Goal: Obtain resource: Obtain resource

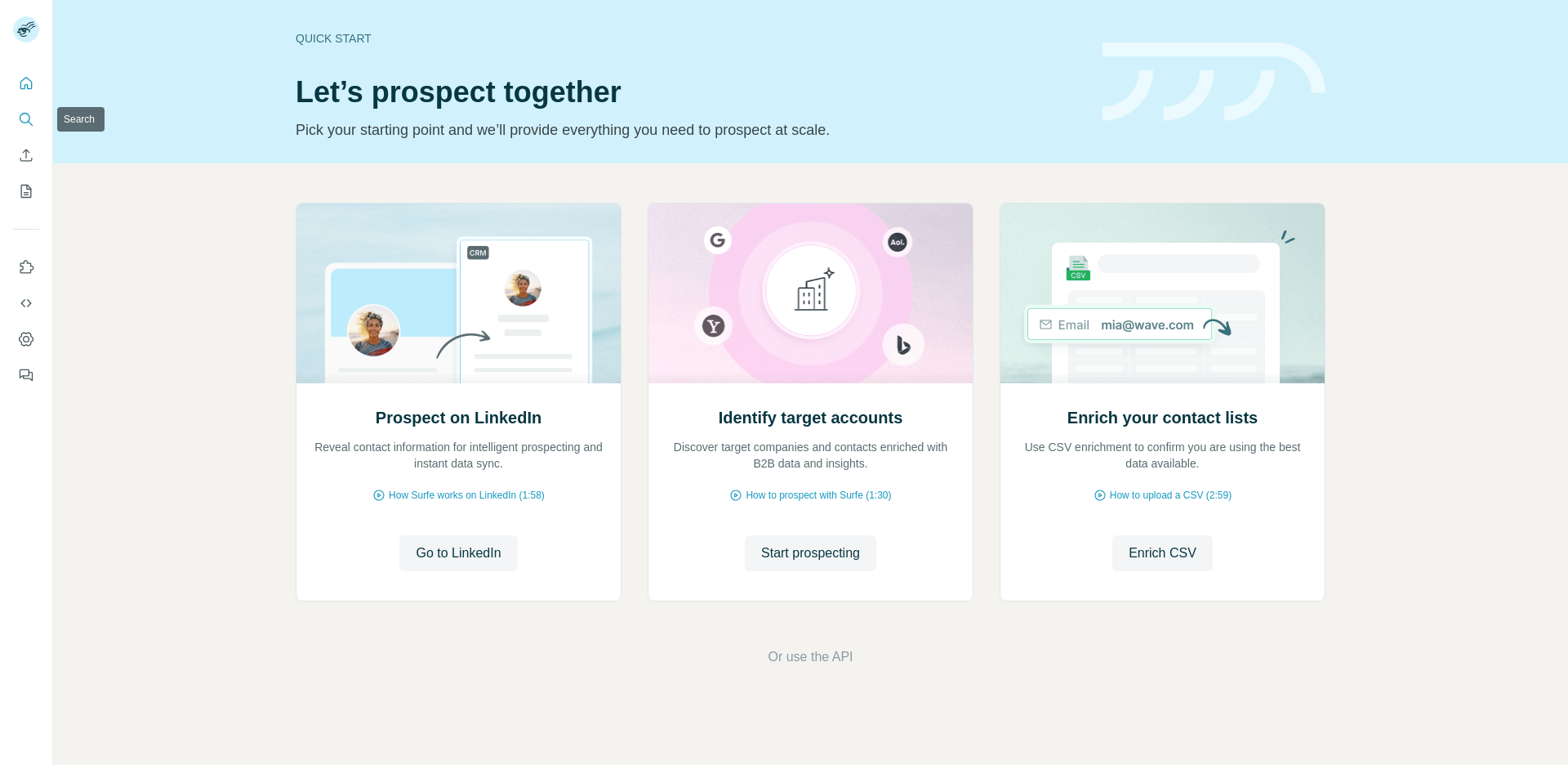
click at [27, 122] on icon "Search" at bounding box center [26, 119] width 17 height 17
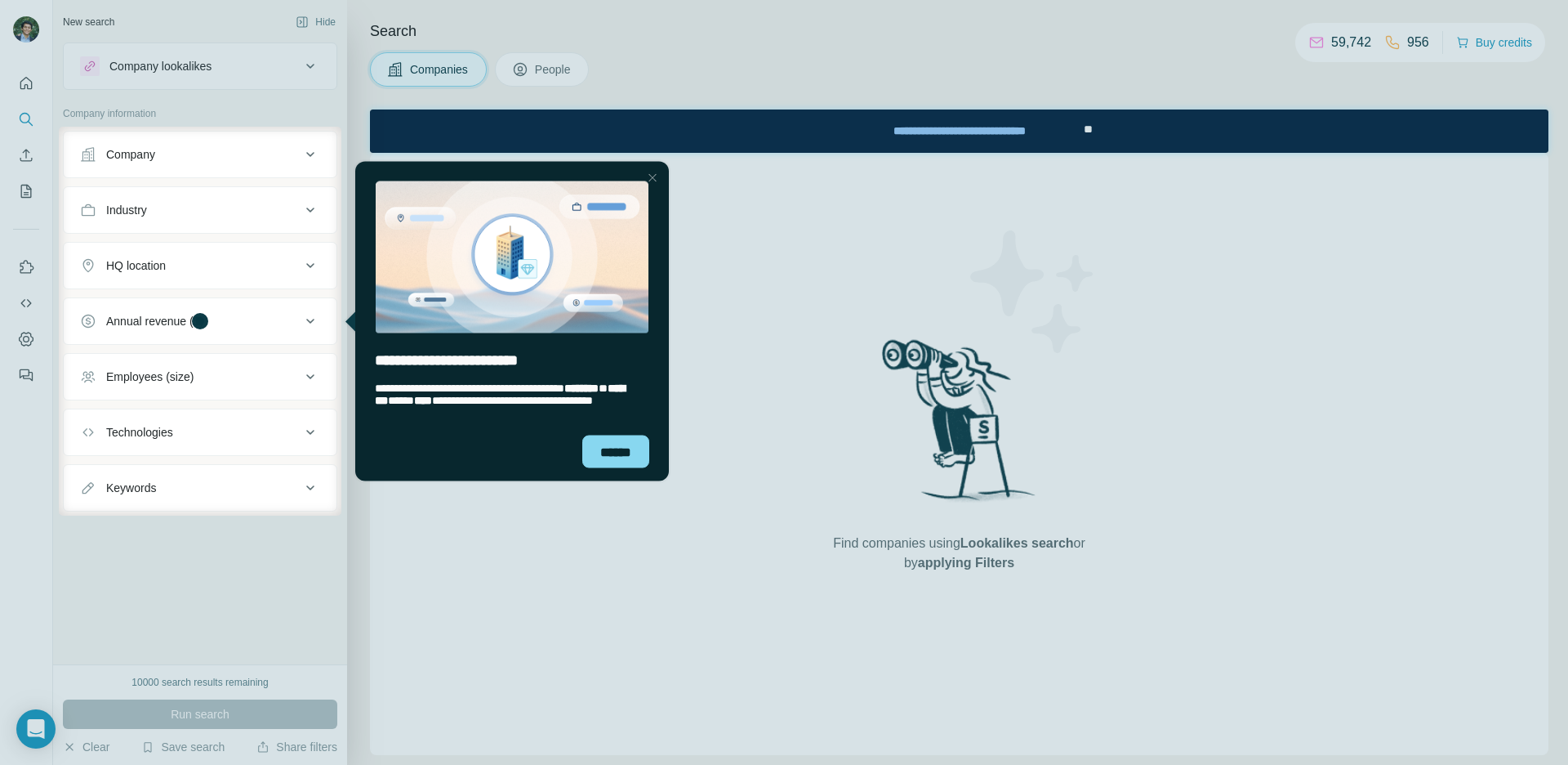
click at [658, 171] on div "Close Step" at bounding box center [653, 177] width 19 height 19
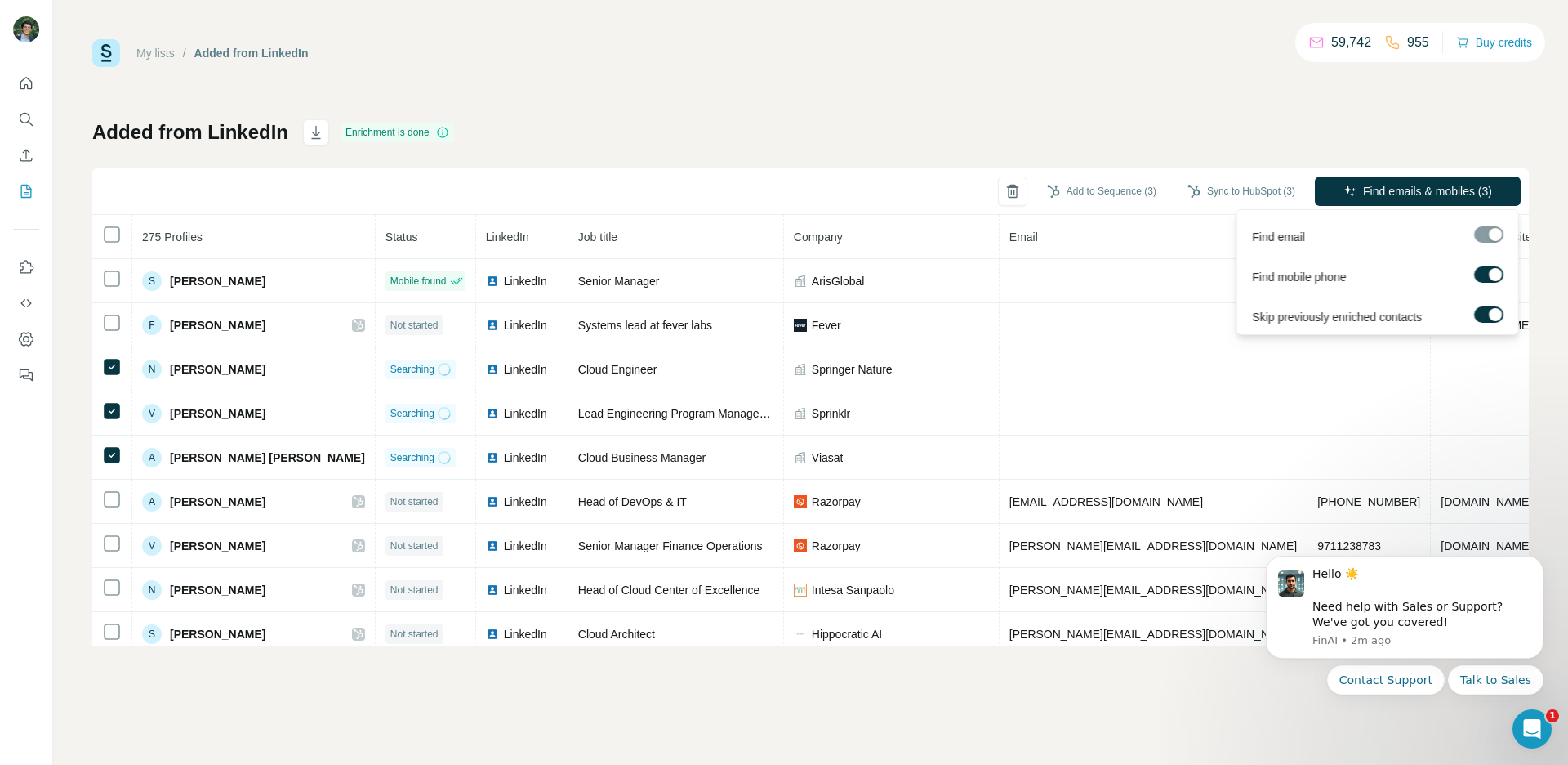
click at [1498, 316] on div at bounding box center [1495, 314] width 13 height 13
click at [1490, 317] on label at bounding box center [1488, 314] width 29 height 17
click at [1407, 192] on span "Find emails & mobiles (3)" at bounding box center [1428, 191] width 129 height 17
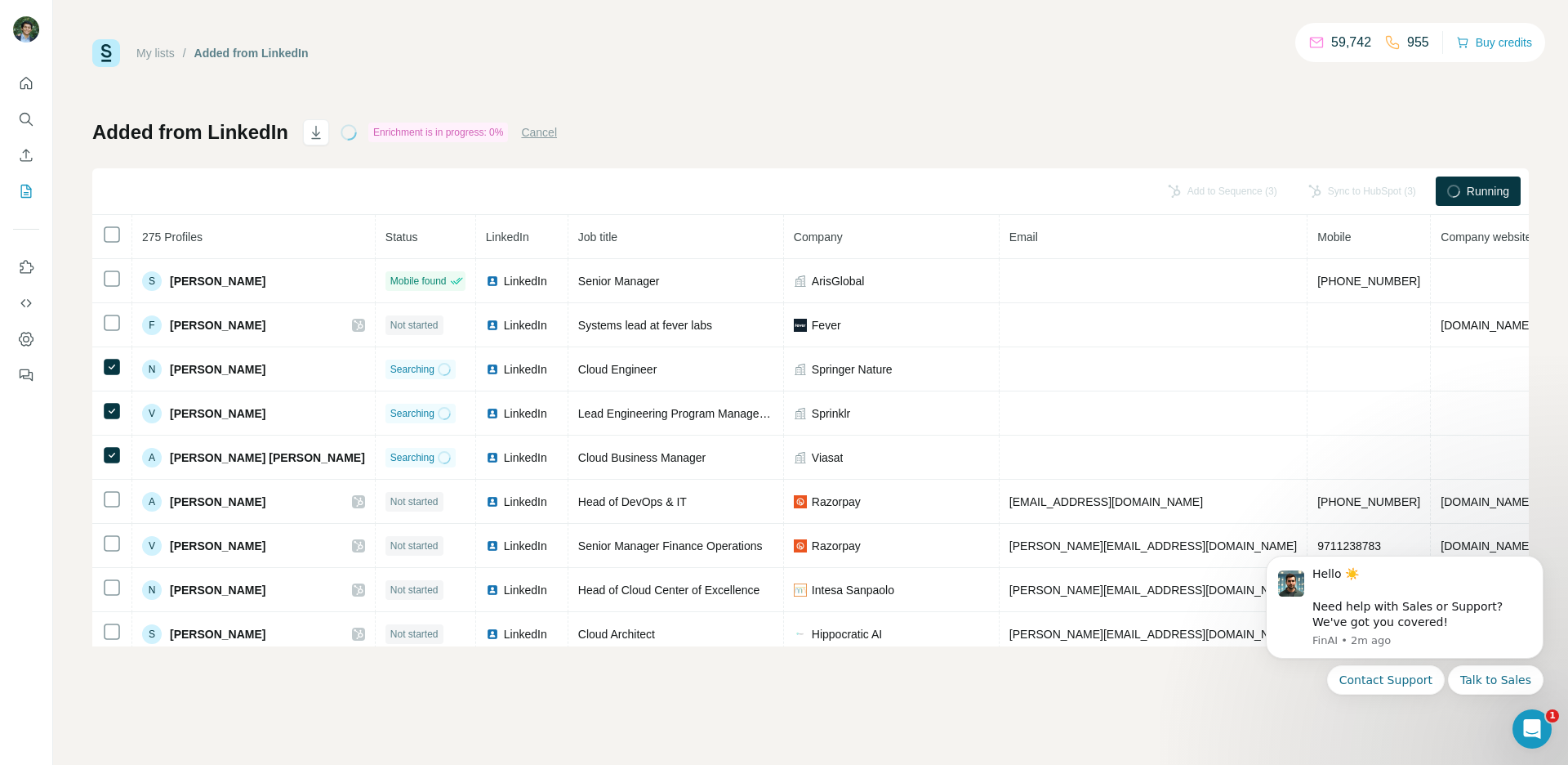
click at [549, 134] on button "Cancel" at bounding box center [539, 132] width 36 height 17
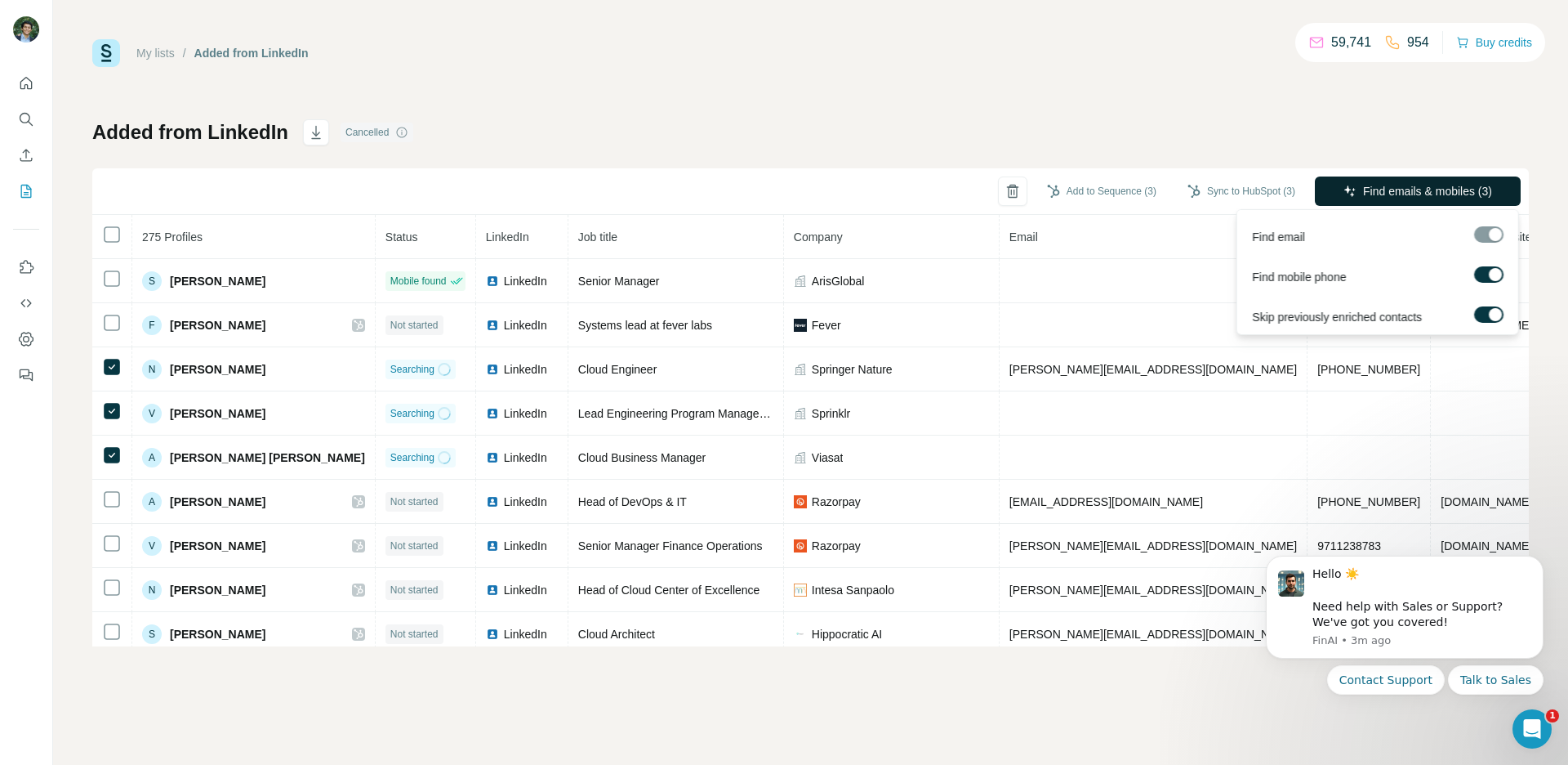
click at [1378, 189] on span "Find emails & mobiles (3)" at bounding box center [1428, 191] width 129 height 17
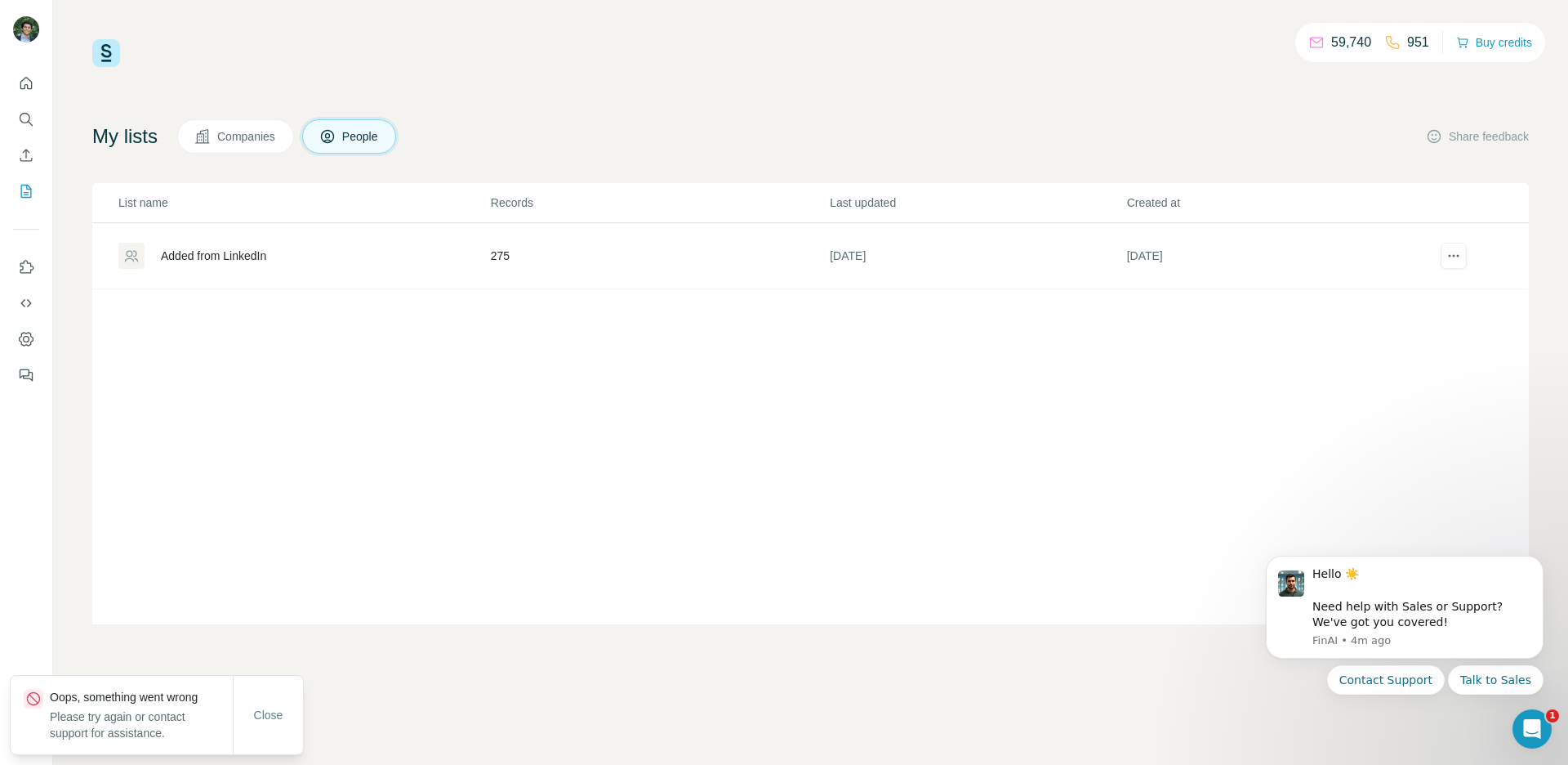
click at [250, 142] on span "Companies" at bounding box center [247, 136] width 60 height 17
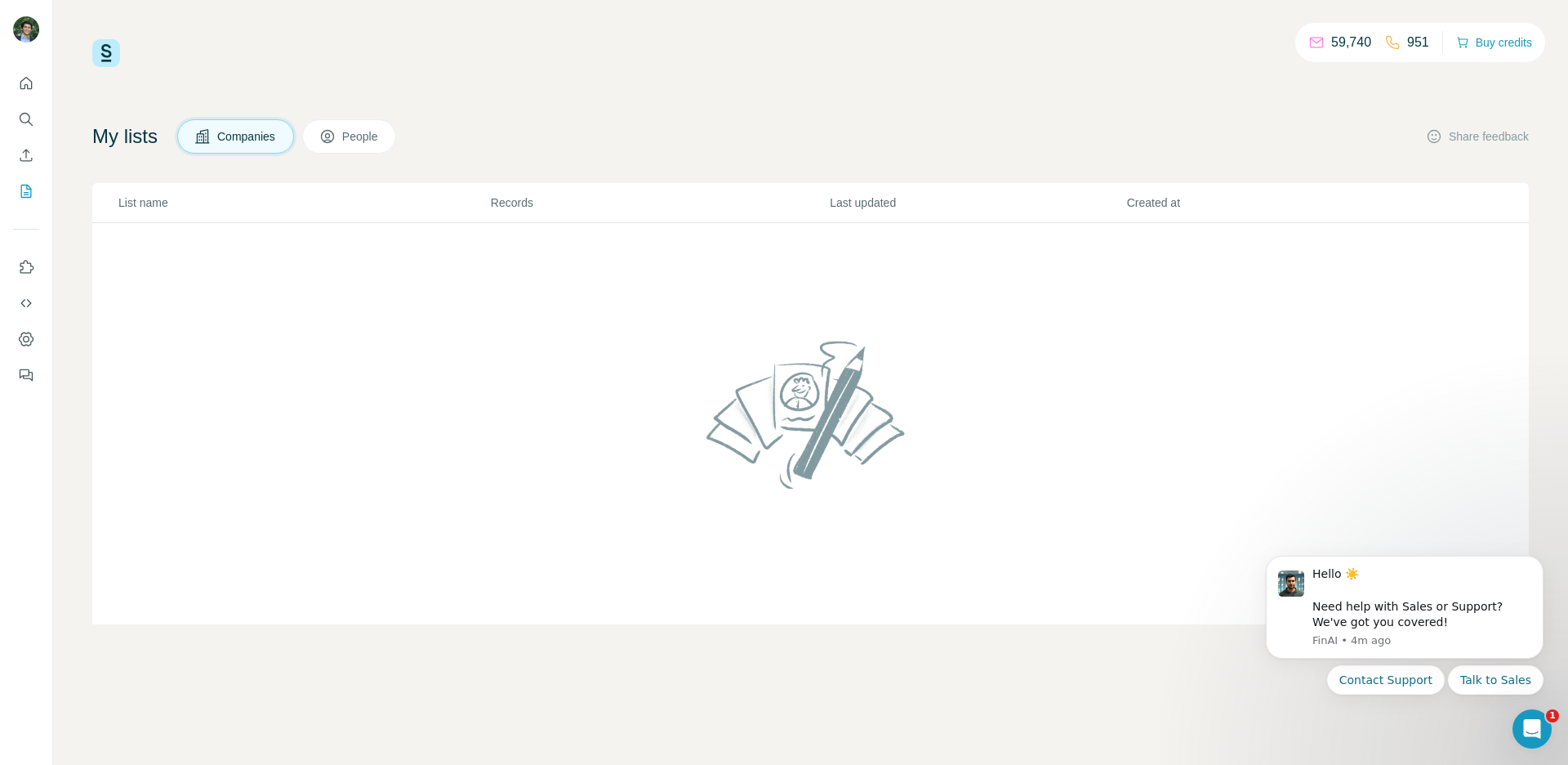
click at [369, 139] on span "People" at bounding box center [361, 136] width 38 height 17
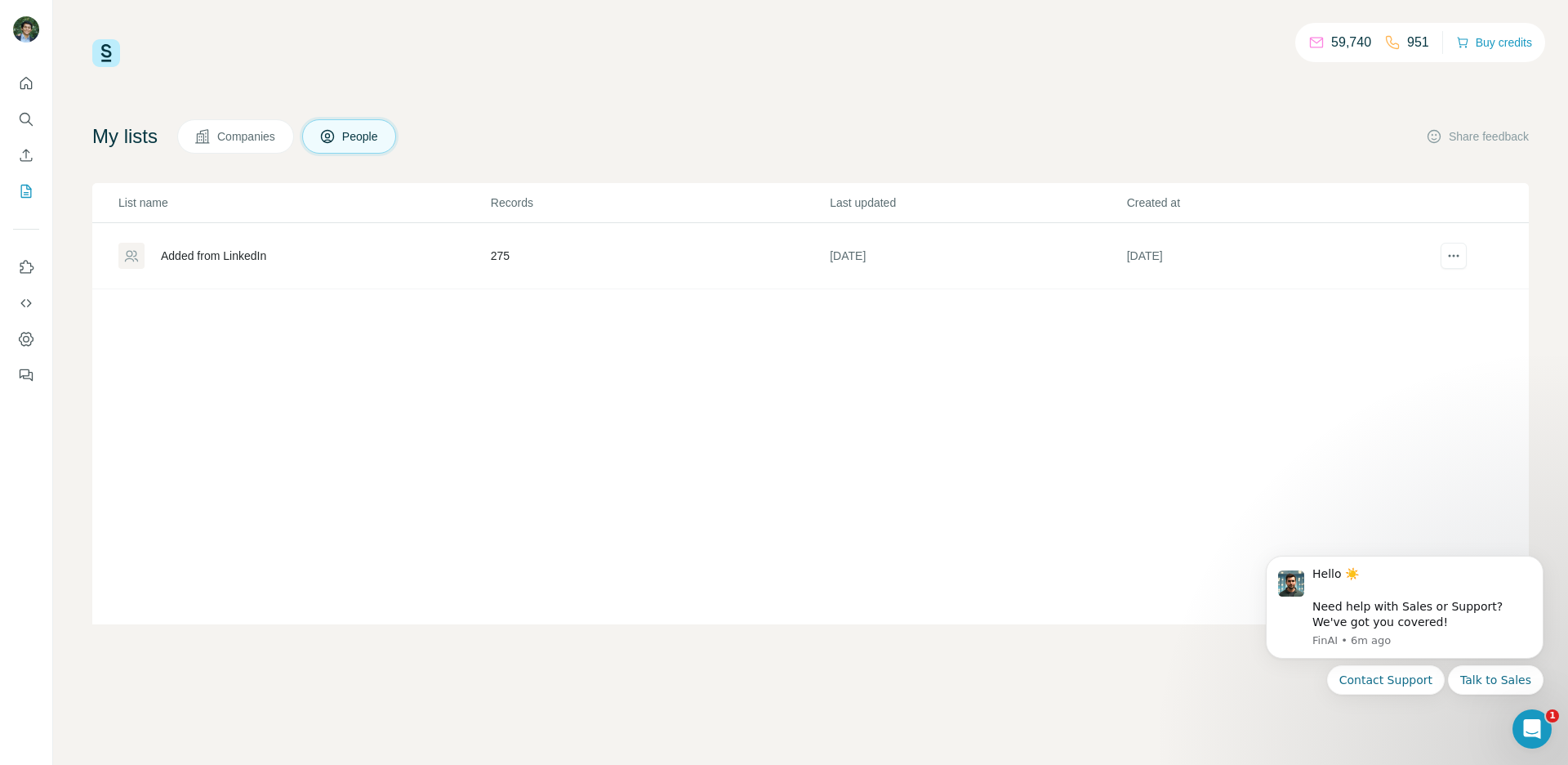
click at [254, 148] on button "Companies" at bounding box center [235, 136] width 116 height 34
click at [380, 138] on span "People" at bounding box center [361, 136] width 38 height 17
click at [236, 138] on span "Companies" at bounding box center [247, 136] width 60 height 17
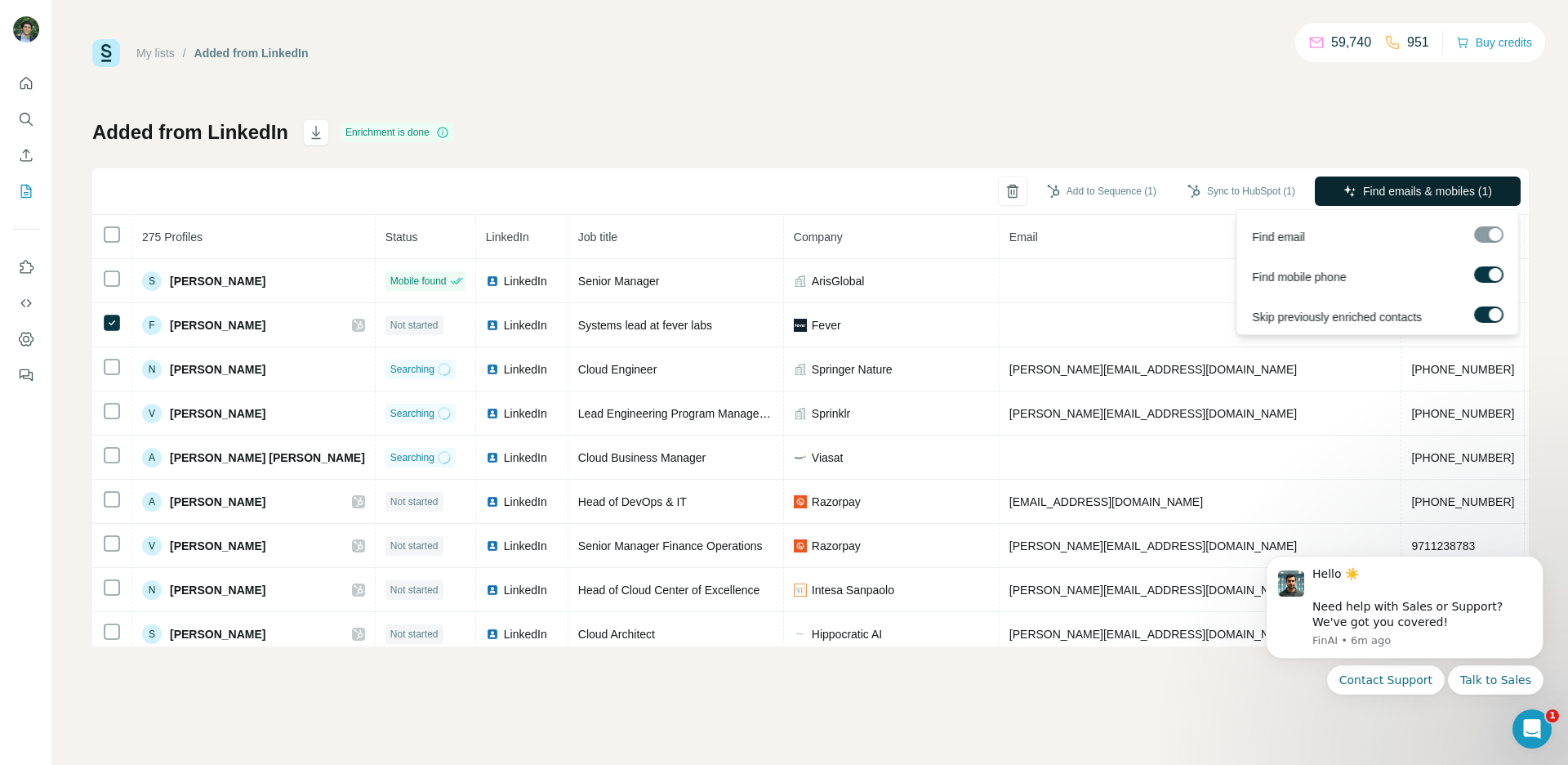
click at [1421, 191] on span "Find emails & mobiles (1)" at bounding box center [1428, 191] width 129 height 17
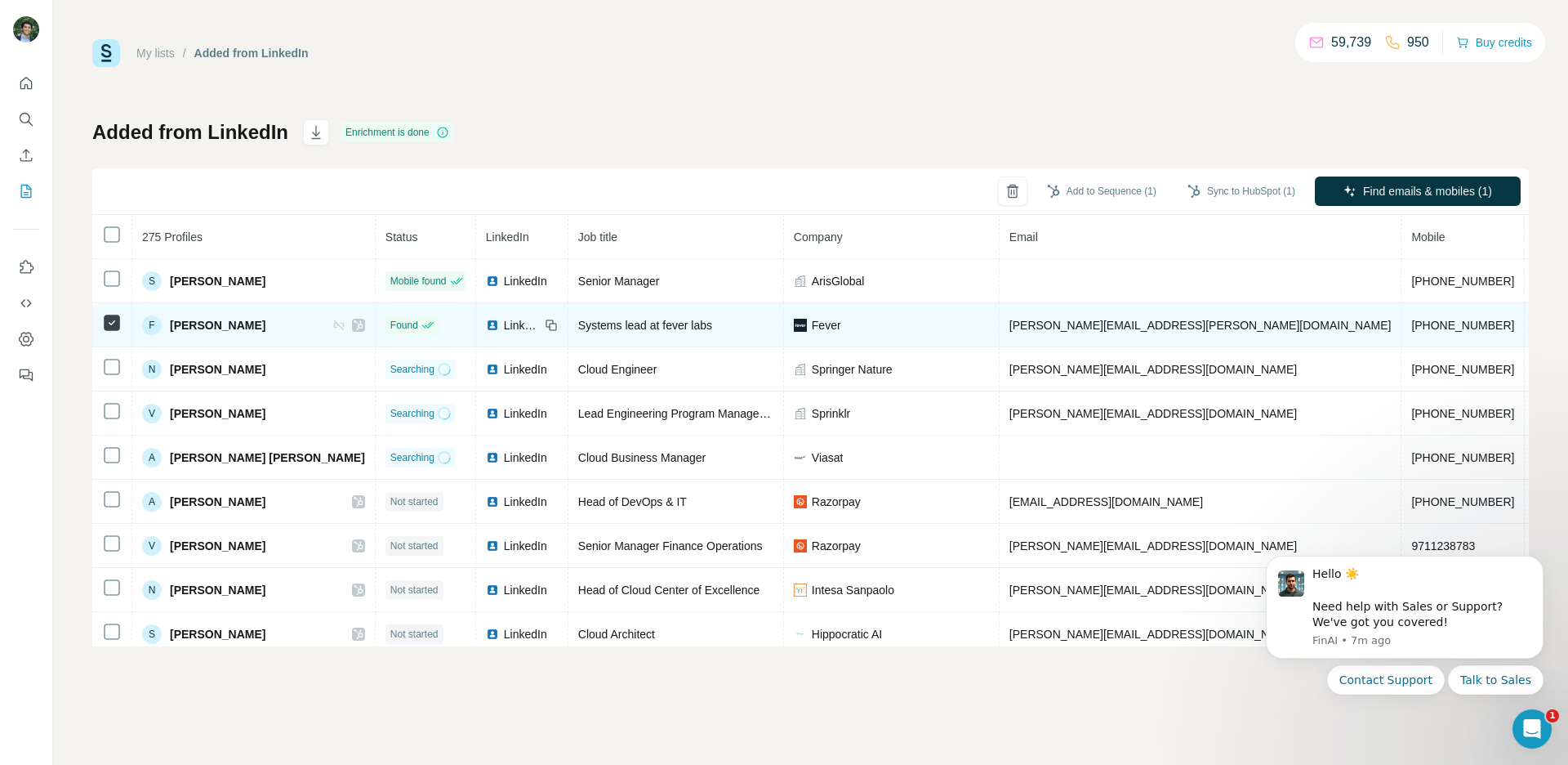
click at [1411, 326] on span "[PHONE_NUMBER]" at bounding box center [1462, 325] width 103 height 13
copy span "[PHONE_NUMBER]"
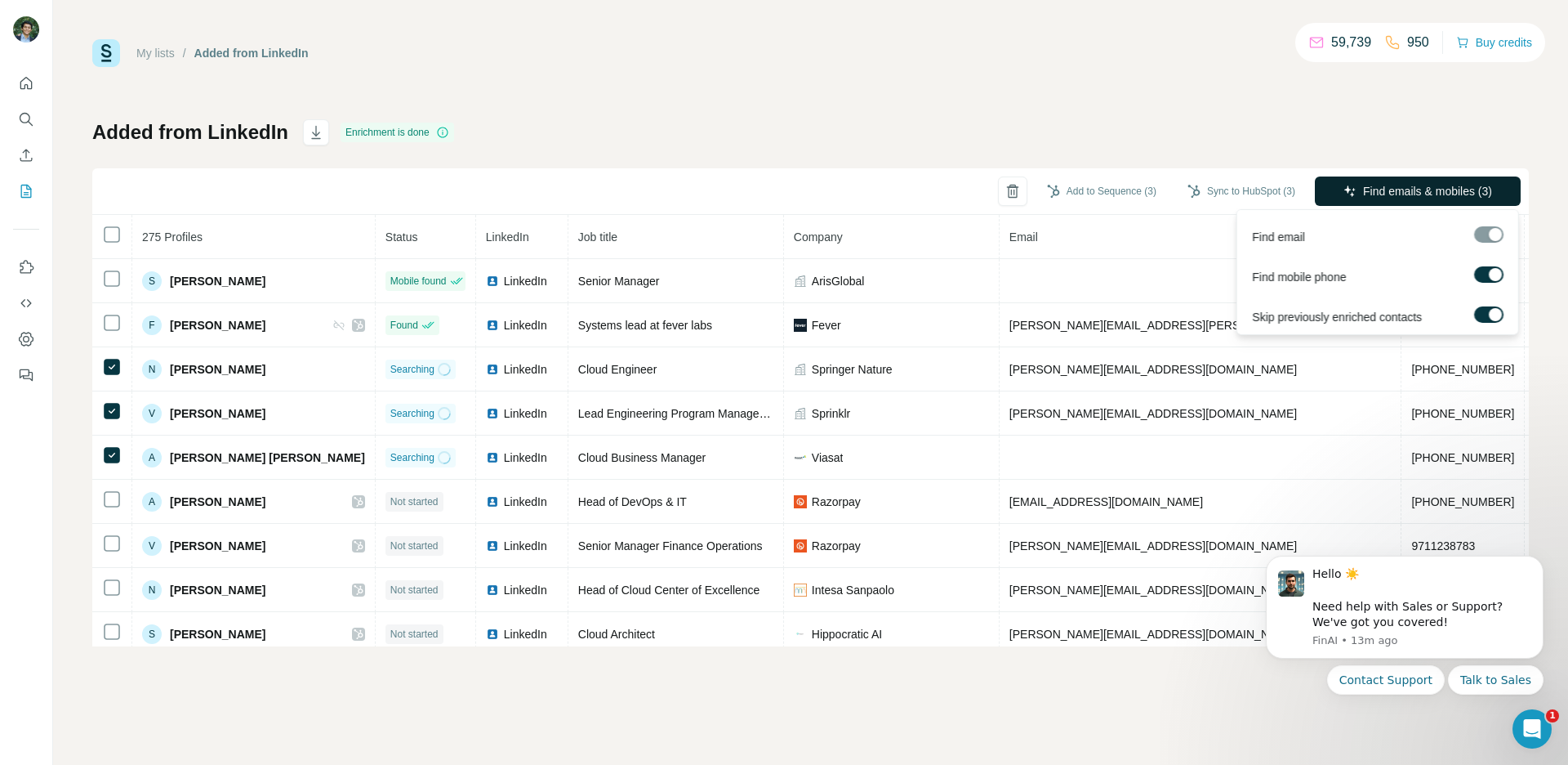
click at [1403, 189] on span "Find emails & mobiles (3)" at bounding box center [1428, 191] width 129 height 17
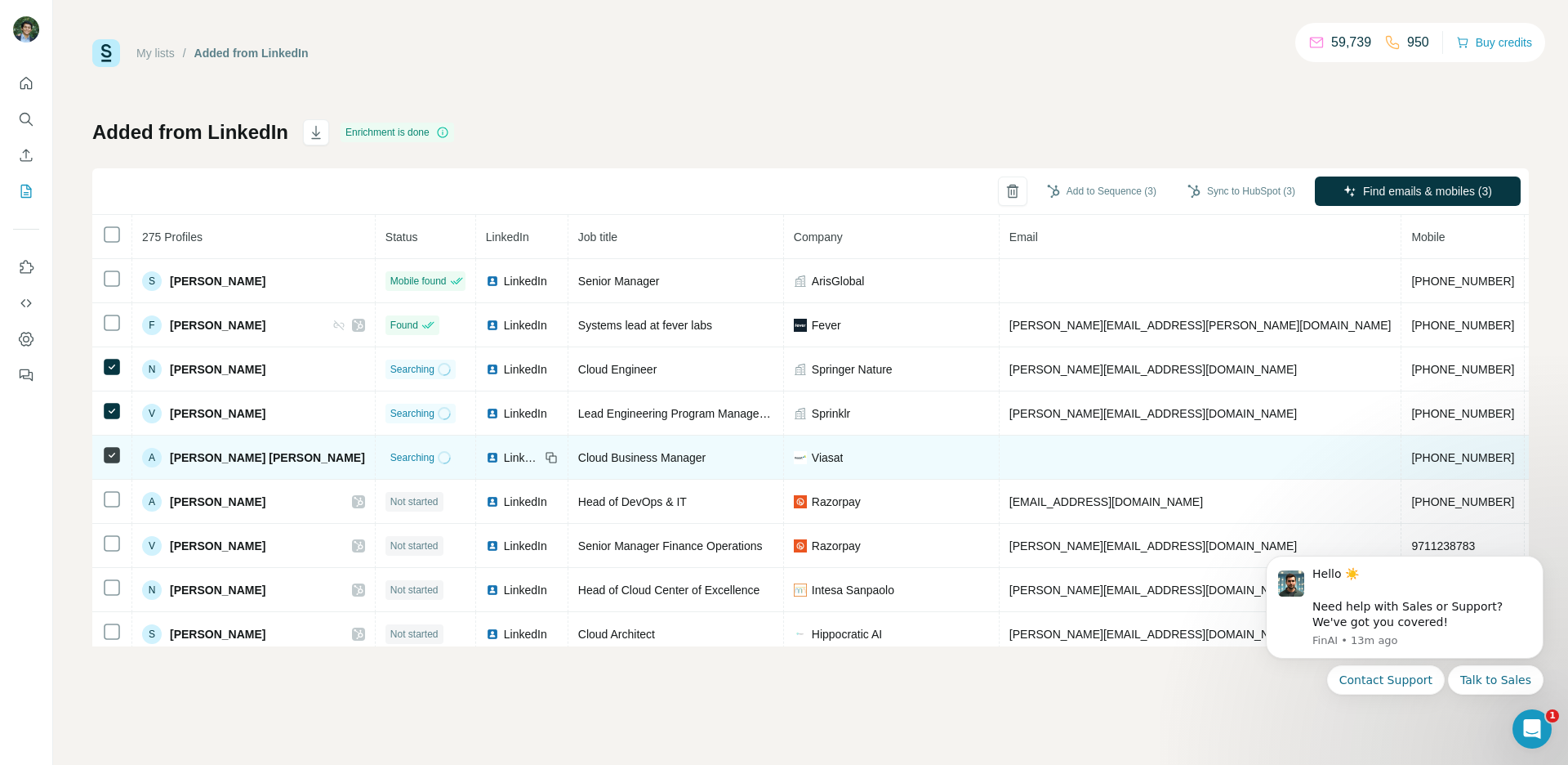
click at [1411, 457] on span "[PHONE_NUMBER]" at bounding box center [1462, 457] width 103 height 13
copy span "19024108056"
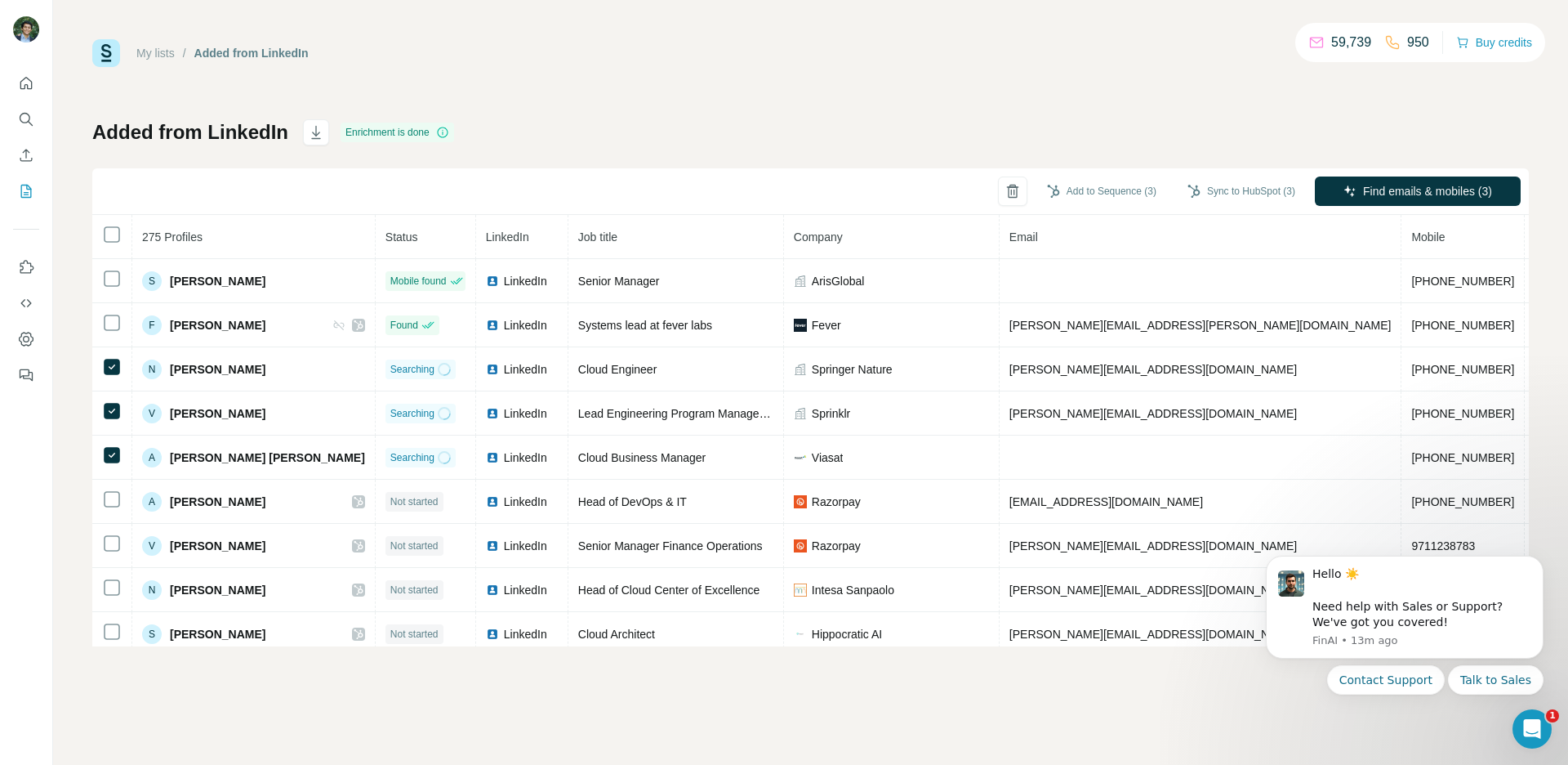
click at [1226, 148] on div "Added from LinkedIn Enrichment is done Add to Sequence (3) Sync to HubSpot (3) …" at bounding box center [810, 382] width 1437 height 527
click at [1231, 193] on button "Sync to HubSpot (3)" at bounding box center [1241, 191] width 131 height 25
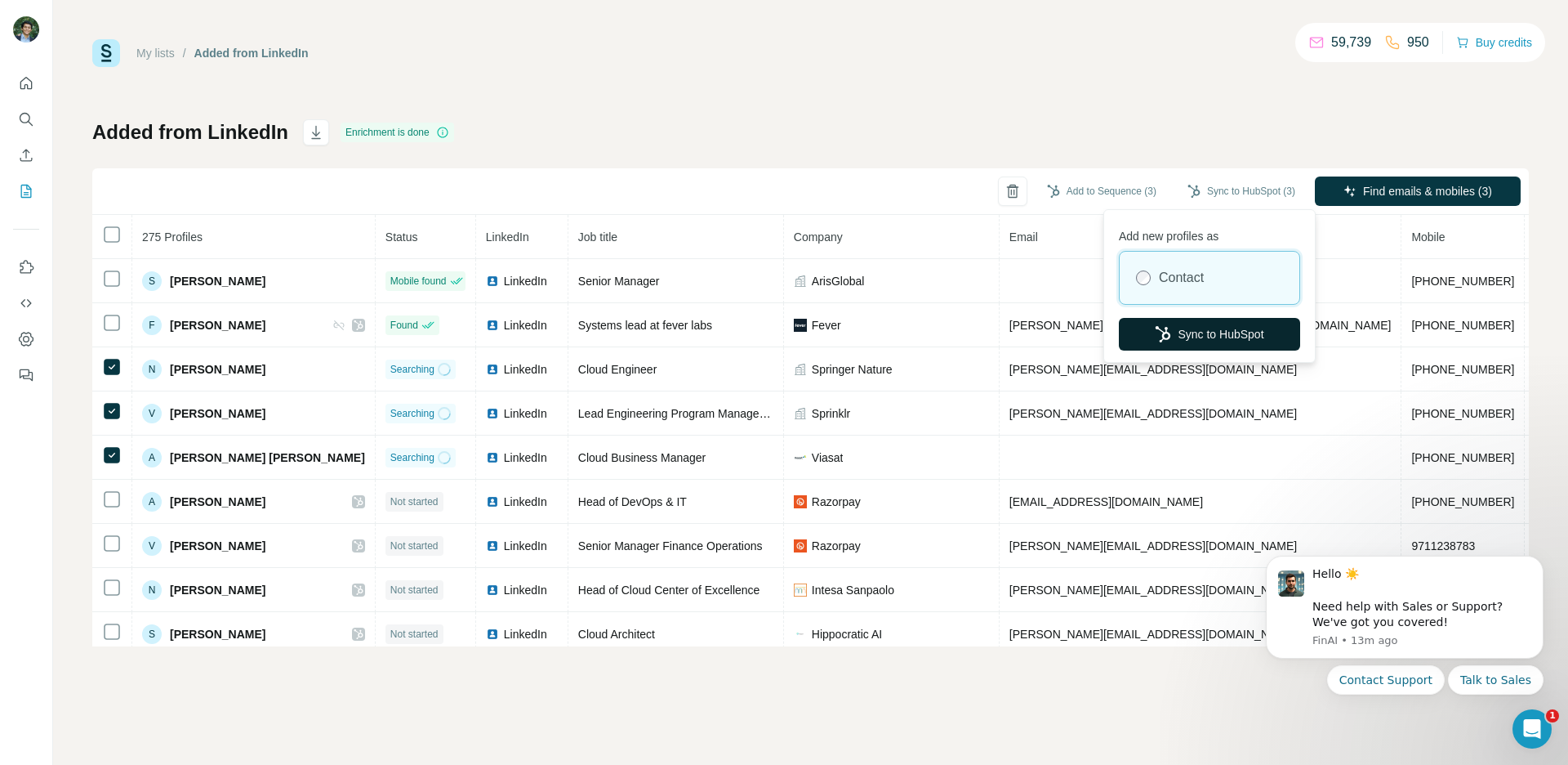
click at [1218, 334] on button "Sync to HubSpot" at bounding box center [1210, 334] width 182 height 33
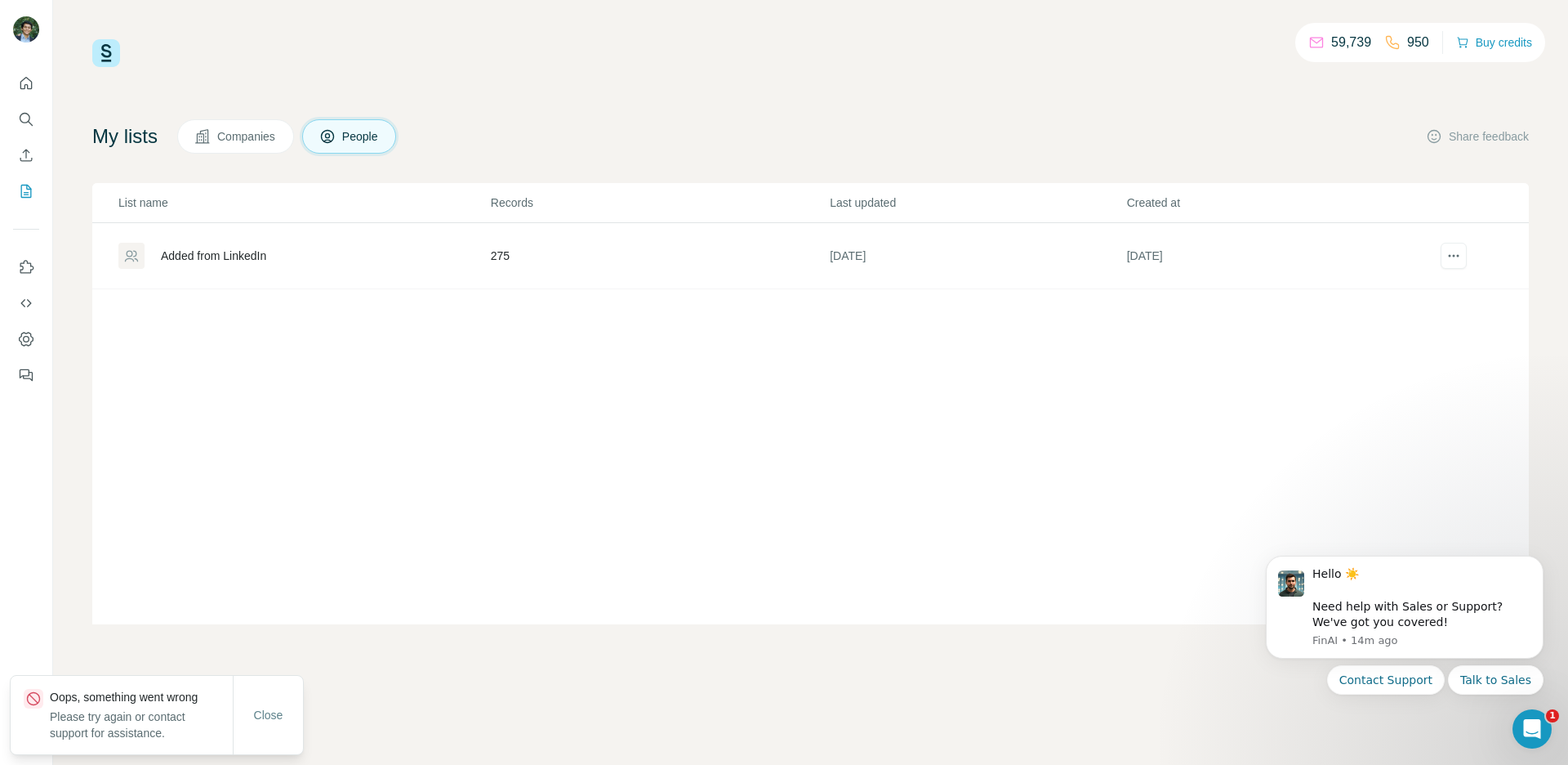
click at [235, 258] on div "Added from LinkedIn" at bounding box center [213, 256] width 105 height 17
click at [250, 254] on div "Added from LinkedIn" at bounding box center [213, 256] width 105 height 17
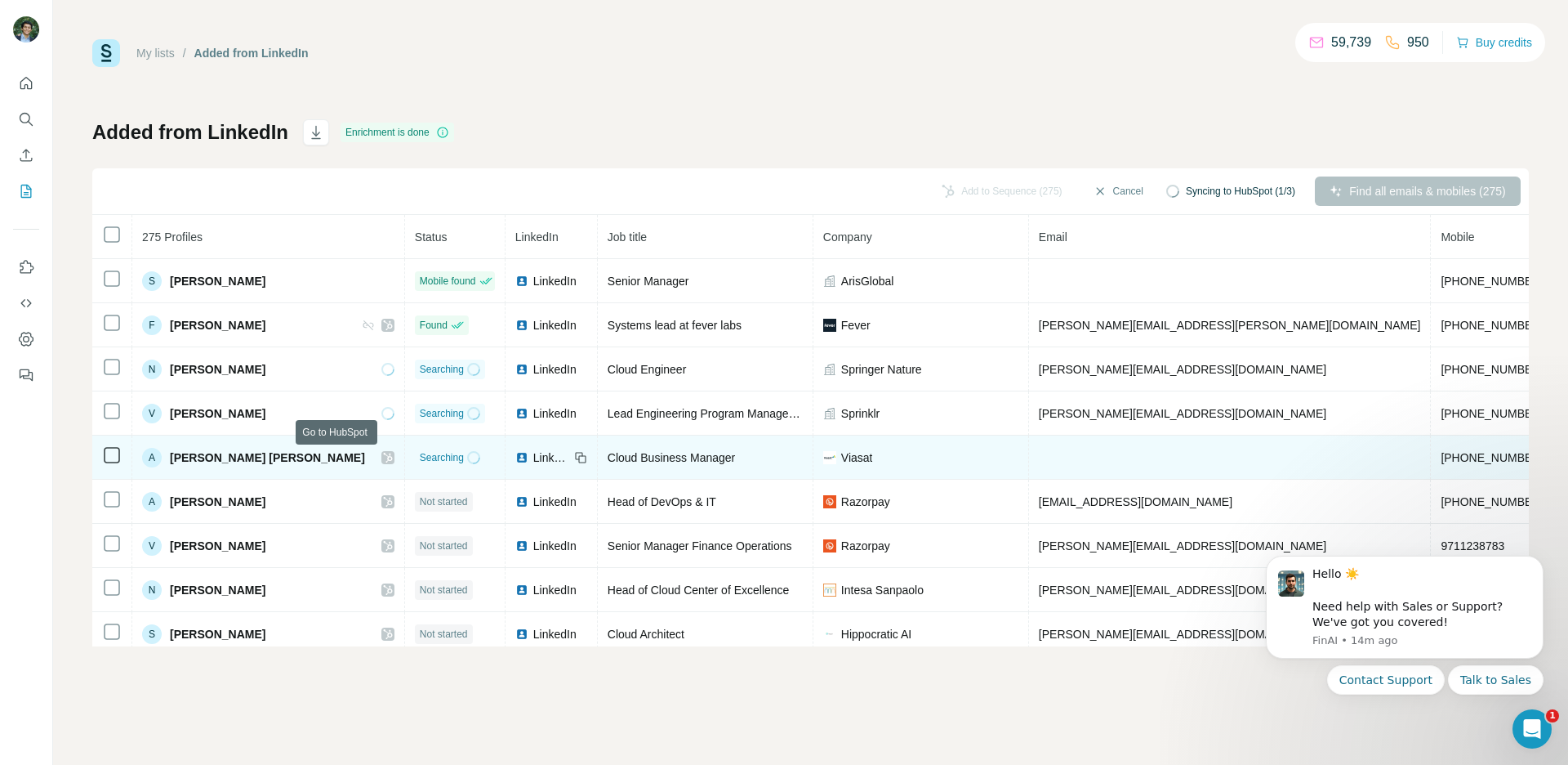
click at [383, 459] on icon at bounding box center [387, 457] width 9 height 10
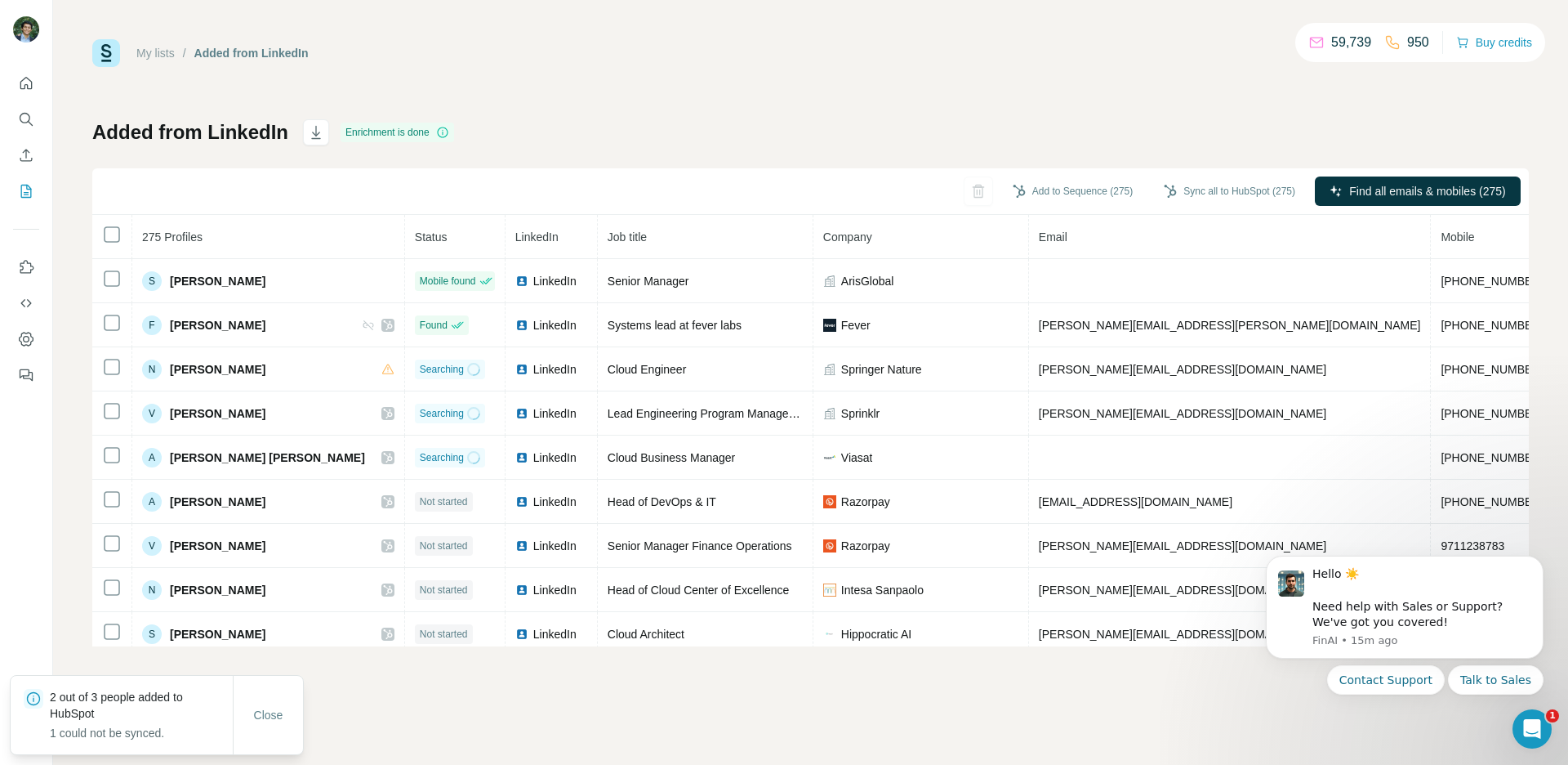
click at [611, 102] on div "My lists / Added from LinkedIn 59,739 950 Buy credits Added from LinkedIn Enric…" at bounding box center [810, 342] width 1437 height 607
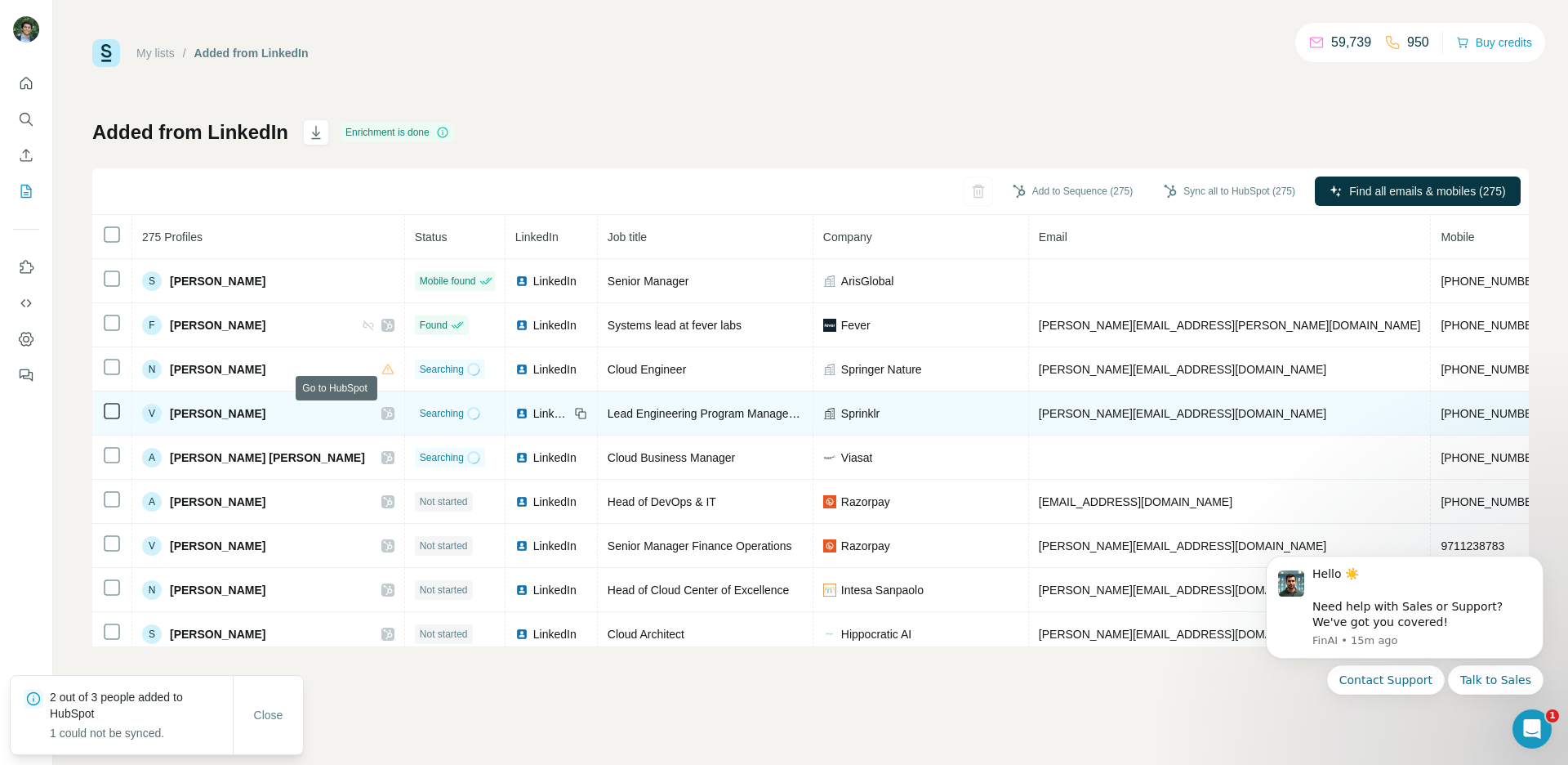
click at [383, 415] on icon at bounding box center [387, 413] width 9 height 10
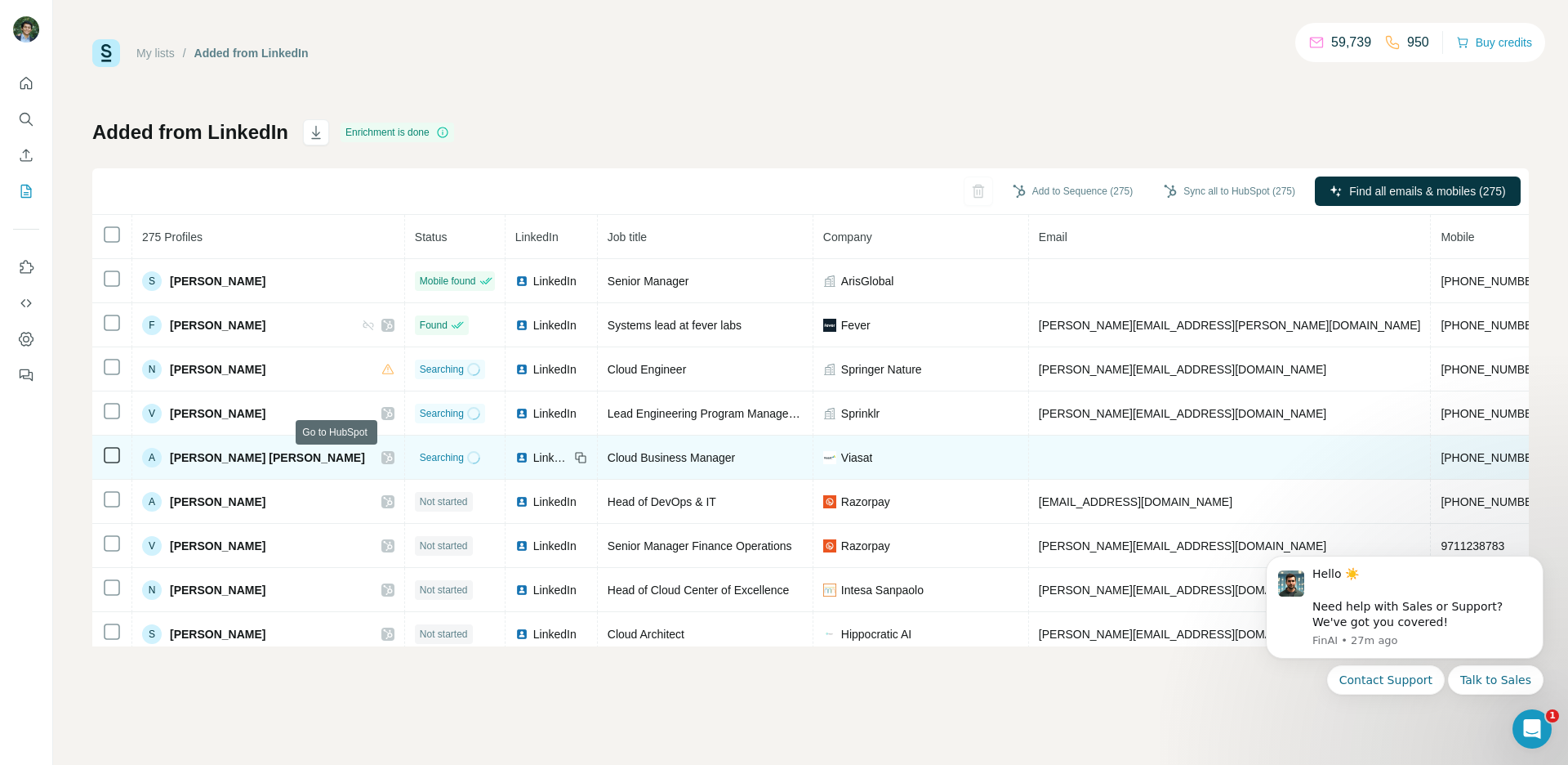
click at [383, 459] on icon at bounding box center [387, 457] width 10 height 13
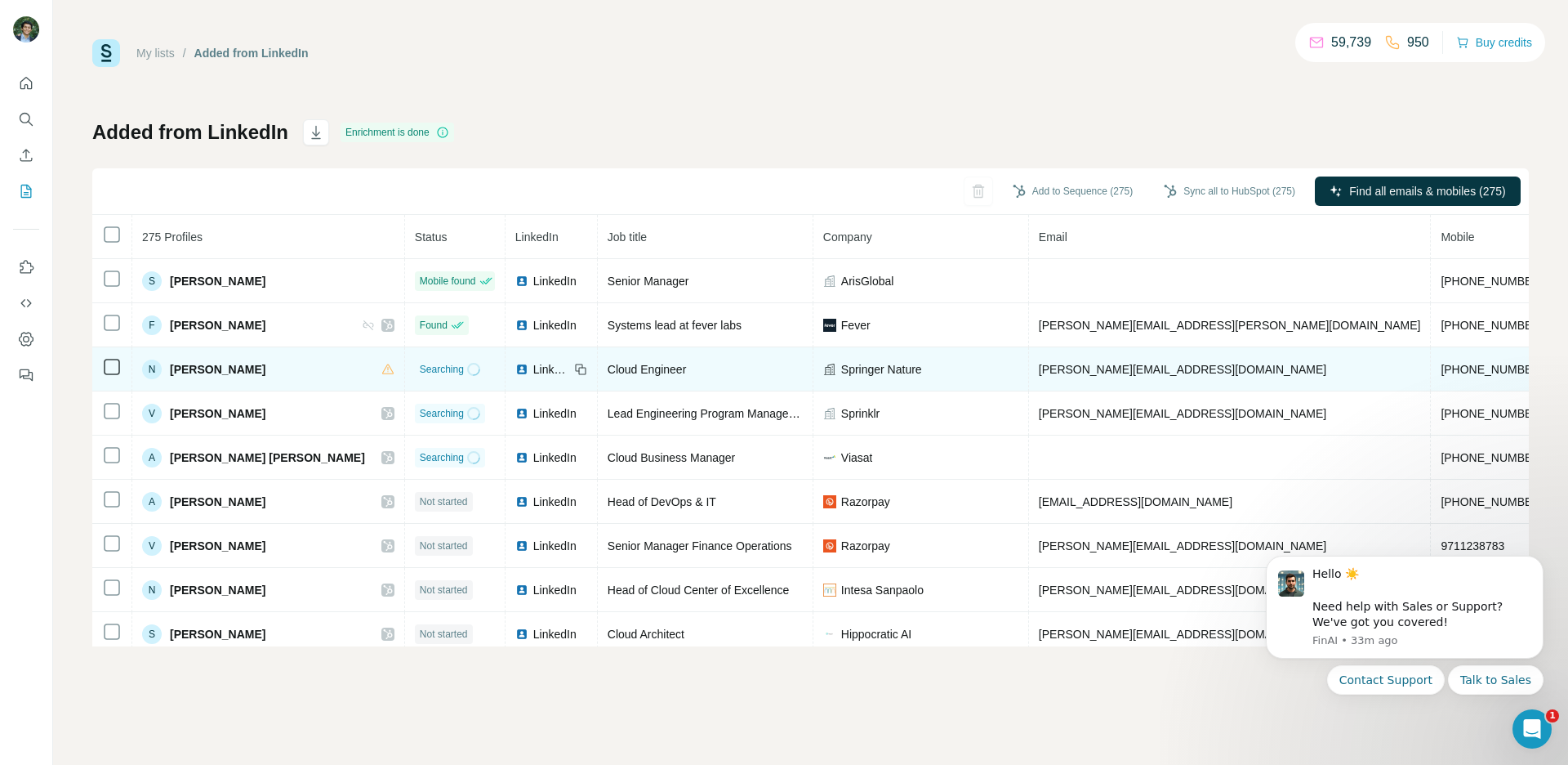
click at [574, 370] on icon at bounding box center [580, 369] width 13 height 13
click at [534, 371] on span "LinkedIn" at bounding box center [551, 369] width 36 height 17
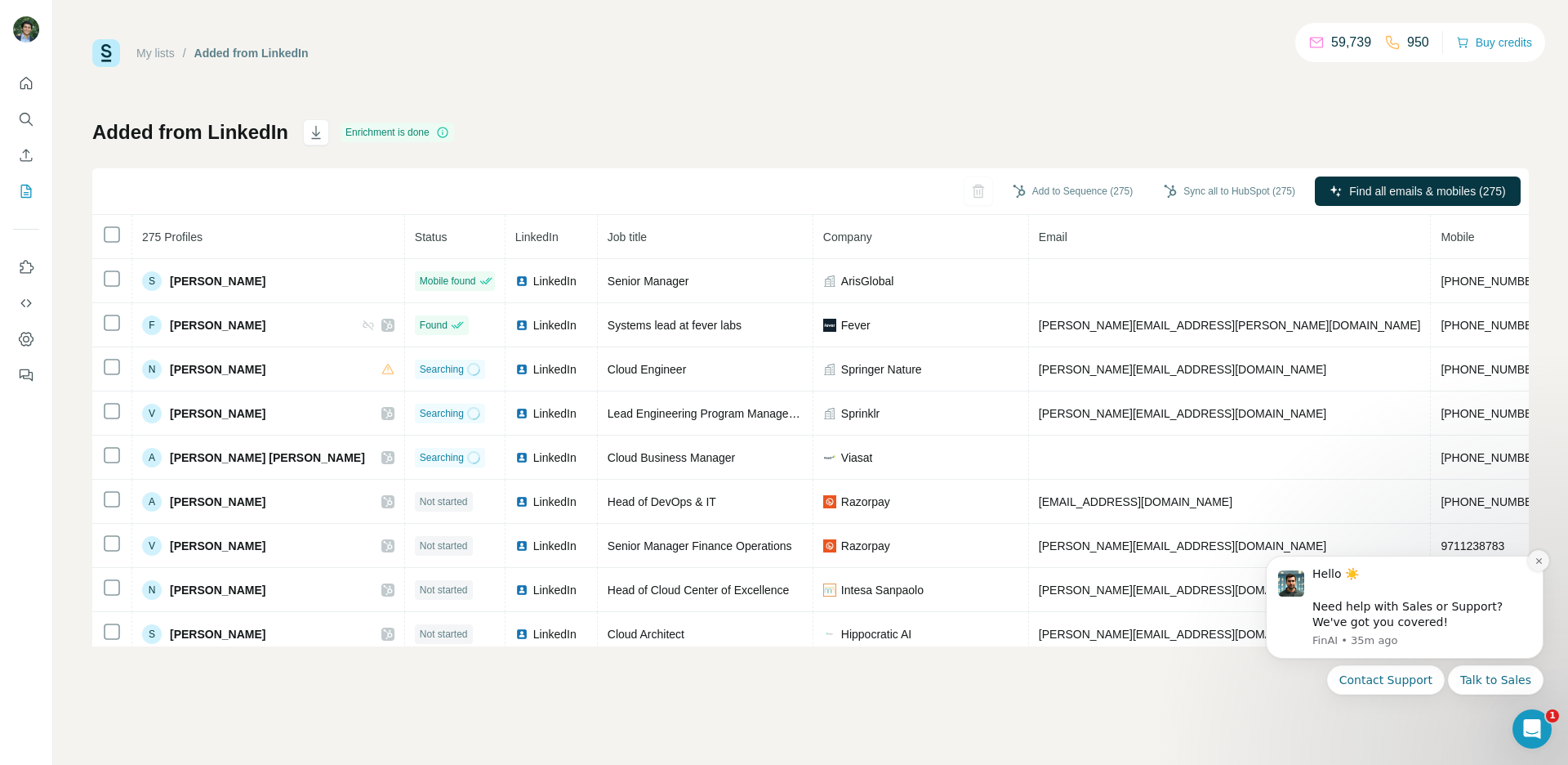
click at [1540, 566] on button "Dismiss notification" at bounding box center [1539, 560] width 21 height 21
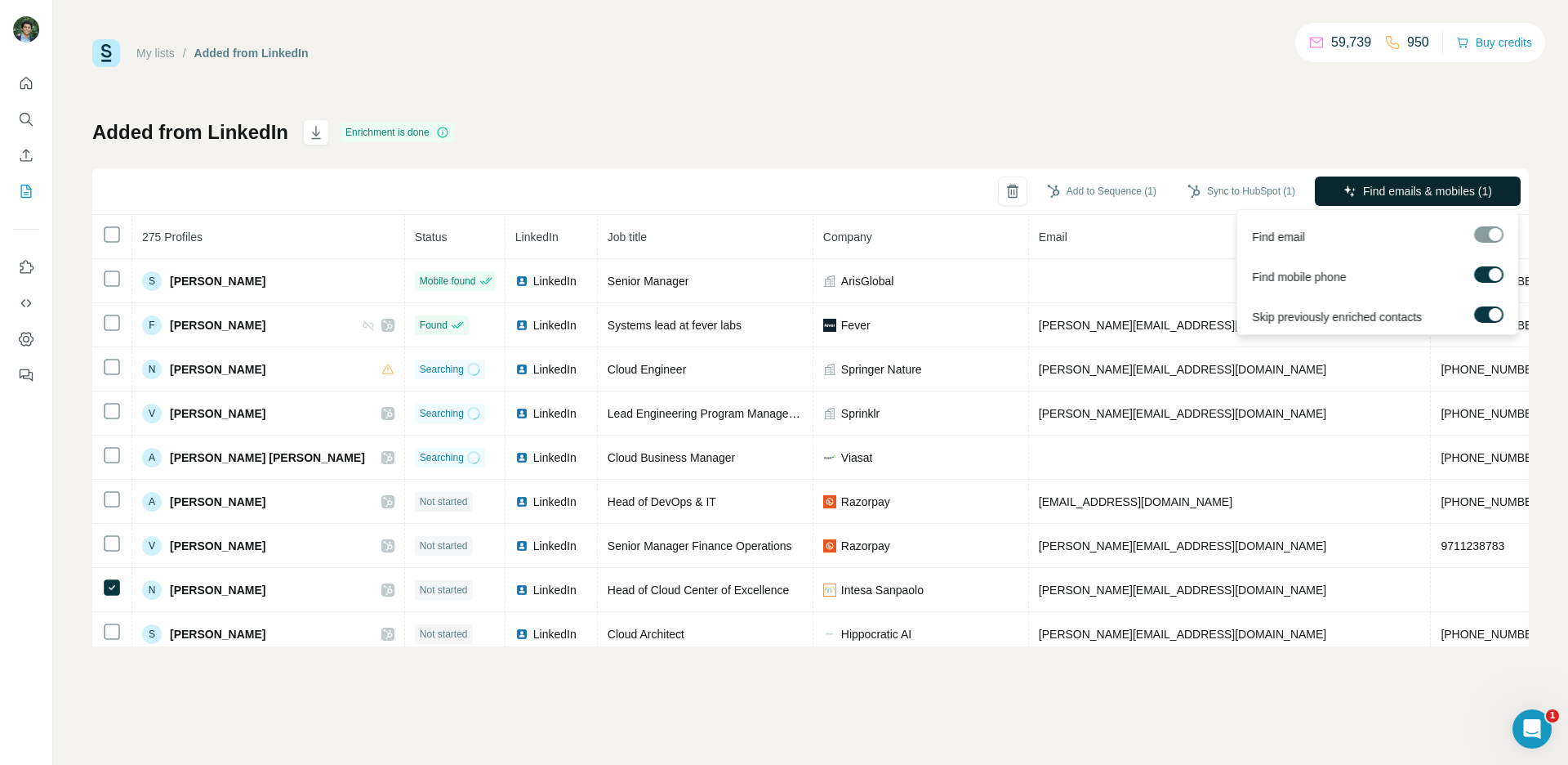
click at [1346, 193] on icon "button" at bounding box center [1349, 191] width 13 height 13
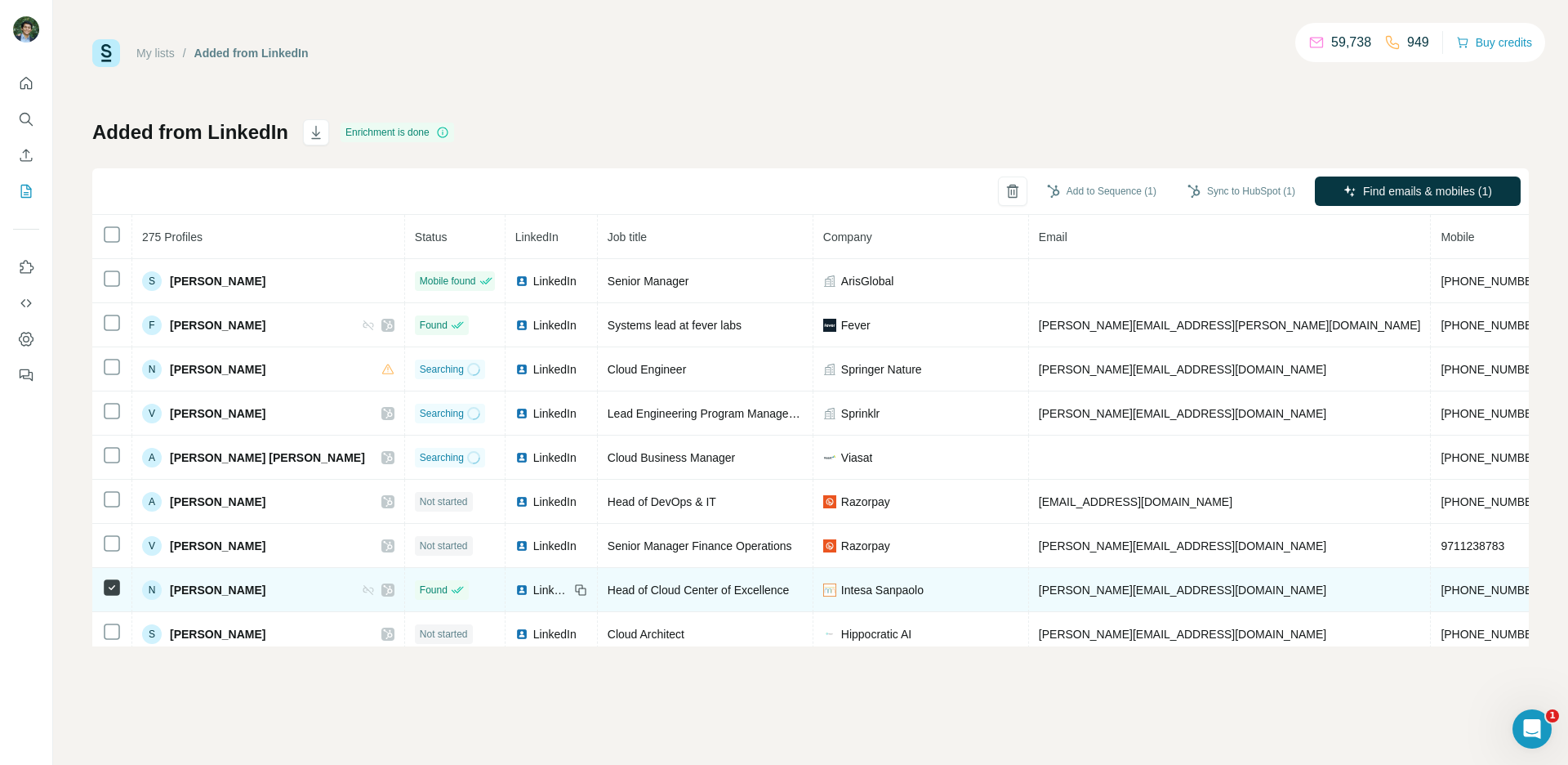
click at [1441, 584] on span "[PHONE_NUMBER]" at bounding box center [1492, 589] width 103 height 13
copy span "393381002386"
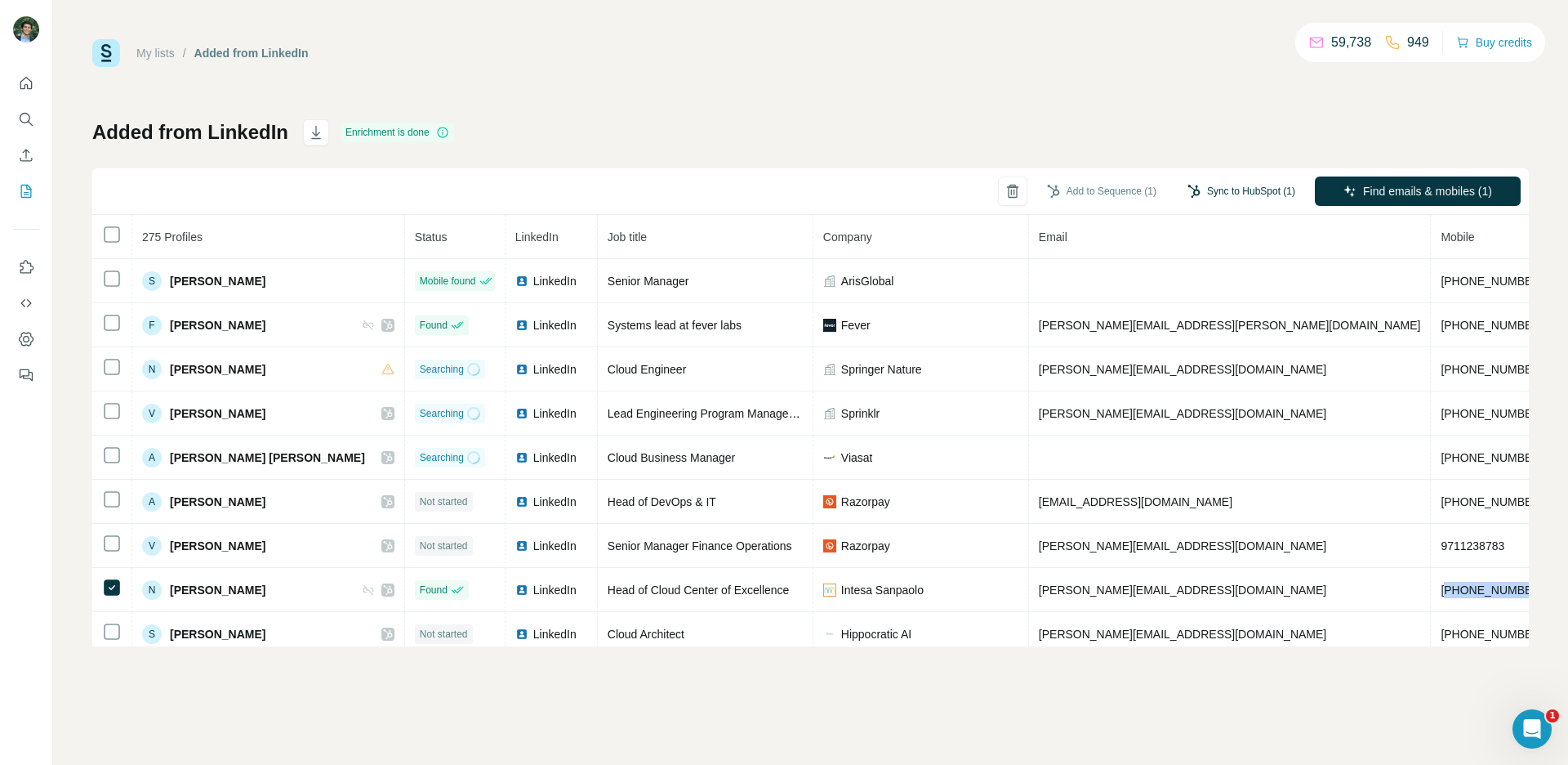
click at [1254, 193] on button "Sync to HubSpot (1)" at bounding box center [1241, 191] width 131 height 25
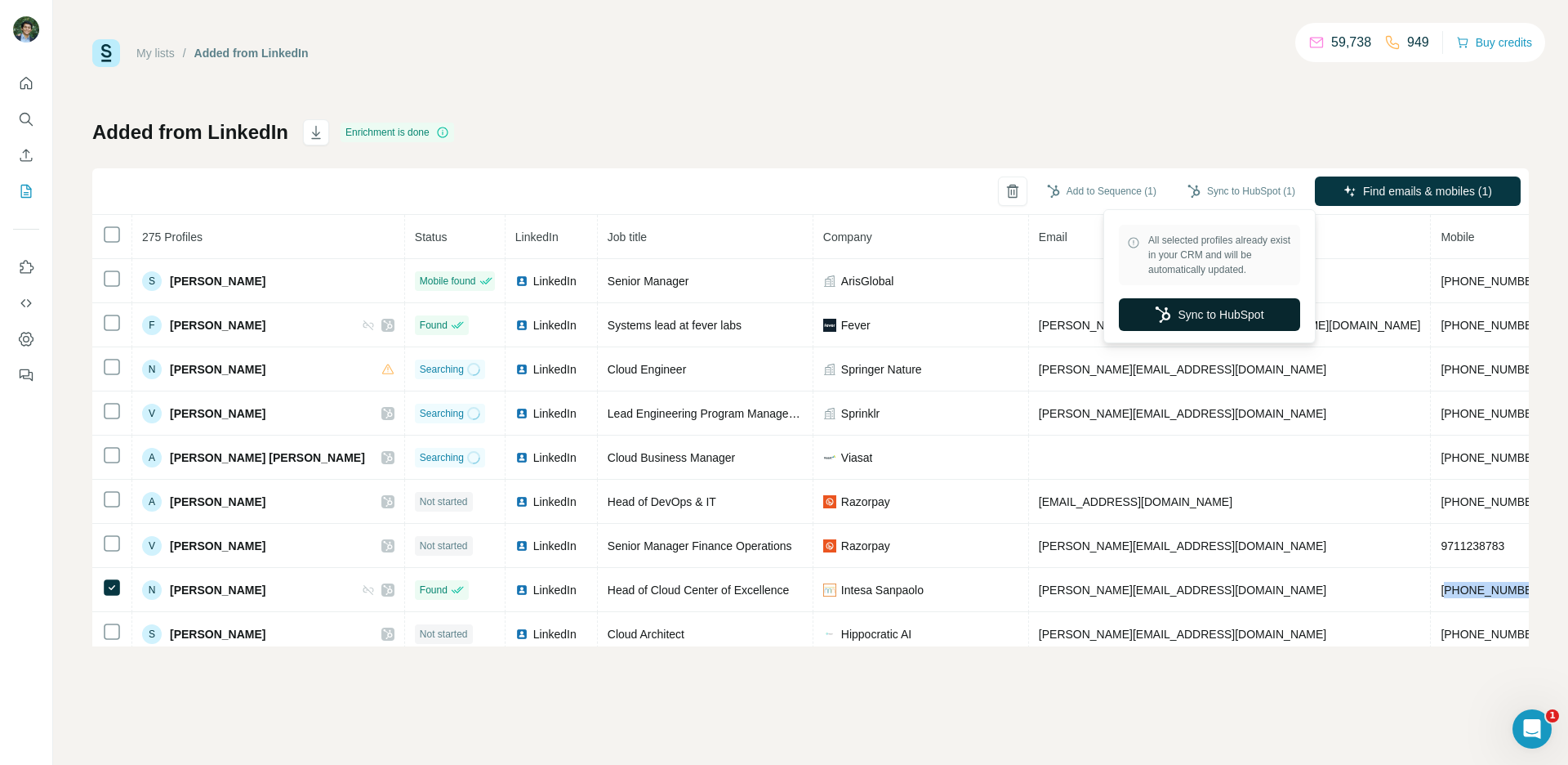
click at [1229, 312] on button "Sync to HubSpot" at bounding box center [1210, 314] width 182 height 33
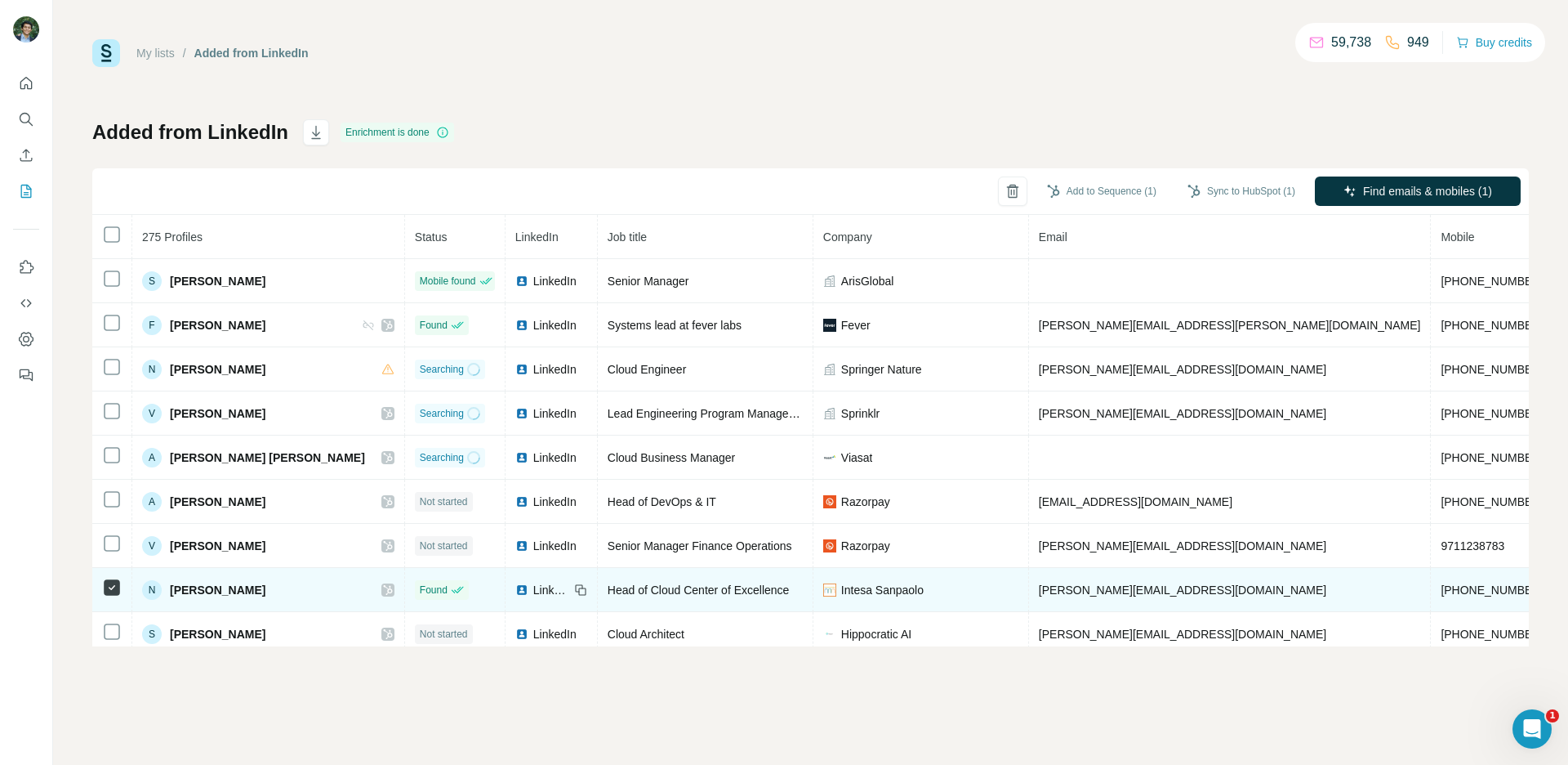
click at [383, 593] on icon at bounding box center [387, 589] width 10 height 13
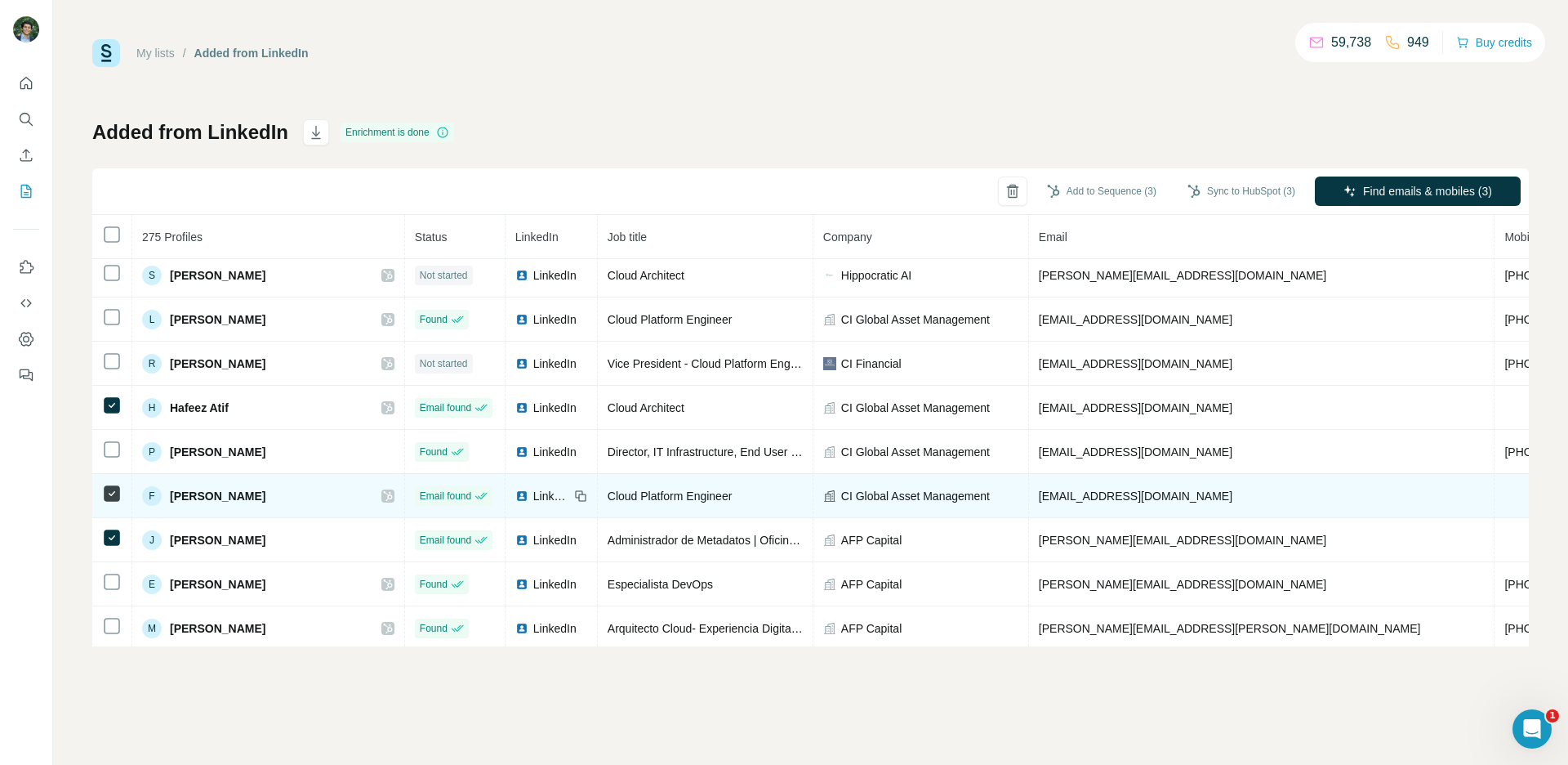
scroll to position [384, 0]
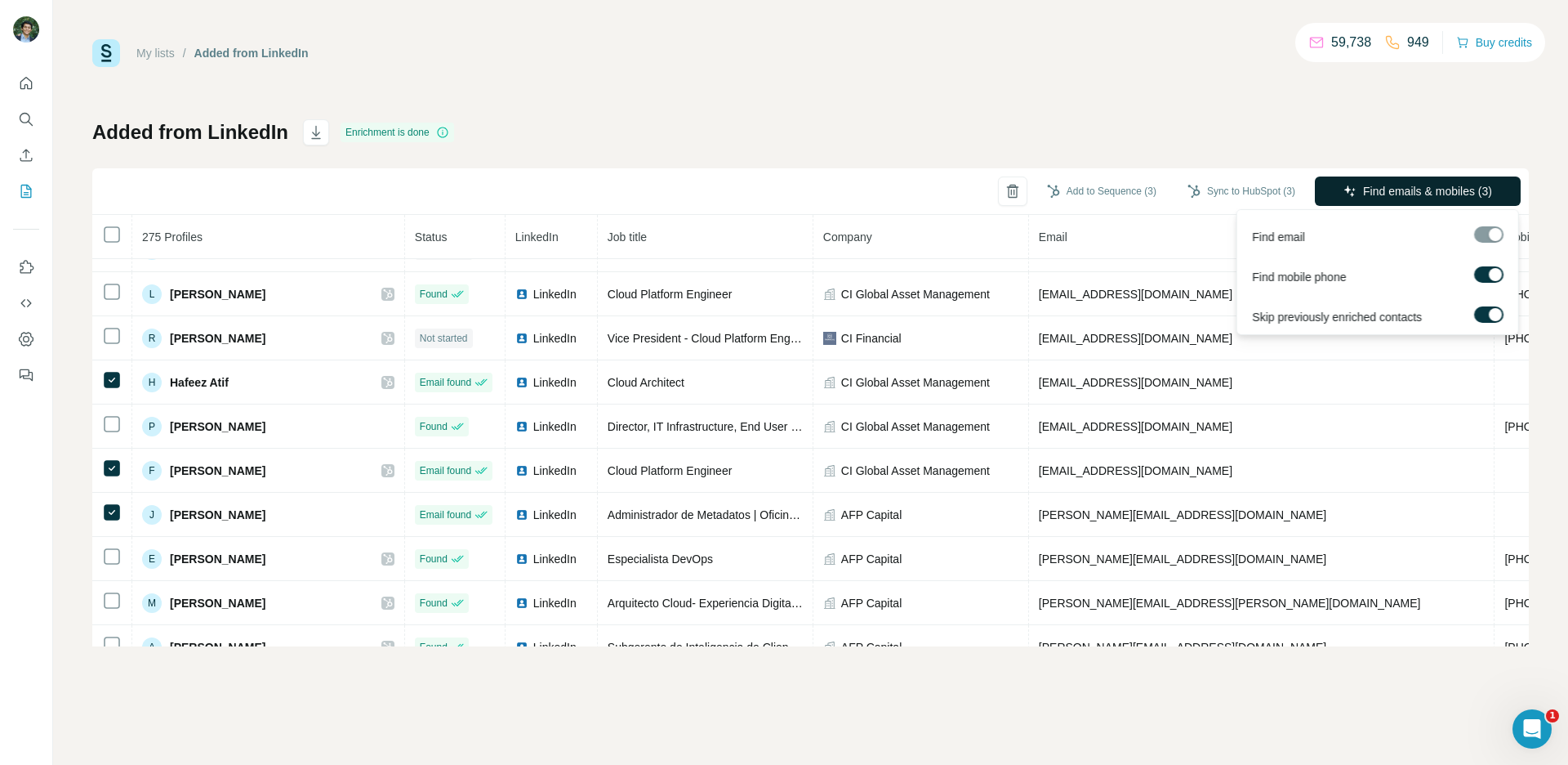
click at [1408, 195] on span "Find emails & mobiles (3)" at bounding box center [1428, 191] width 129 height 17
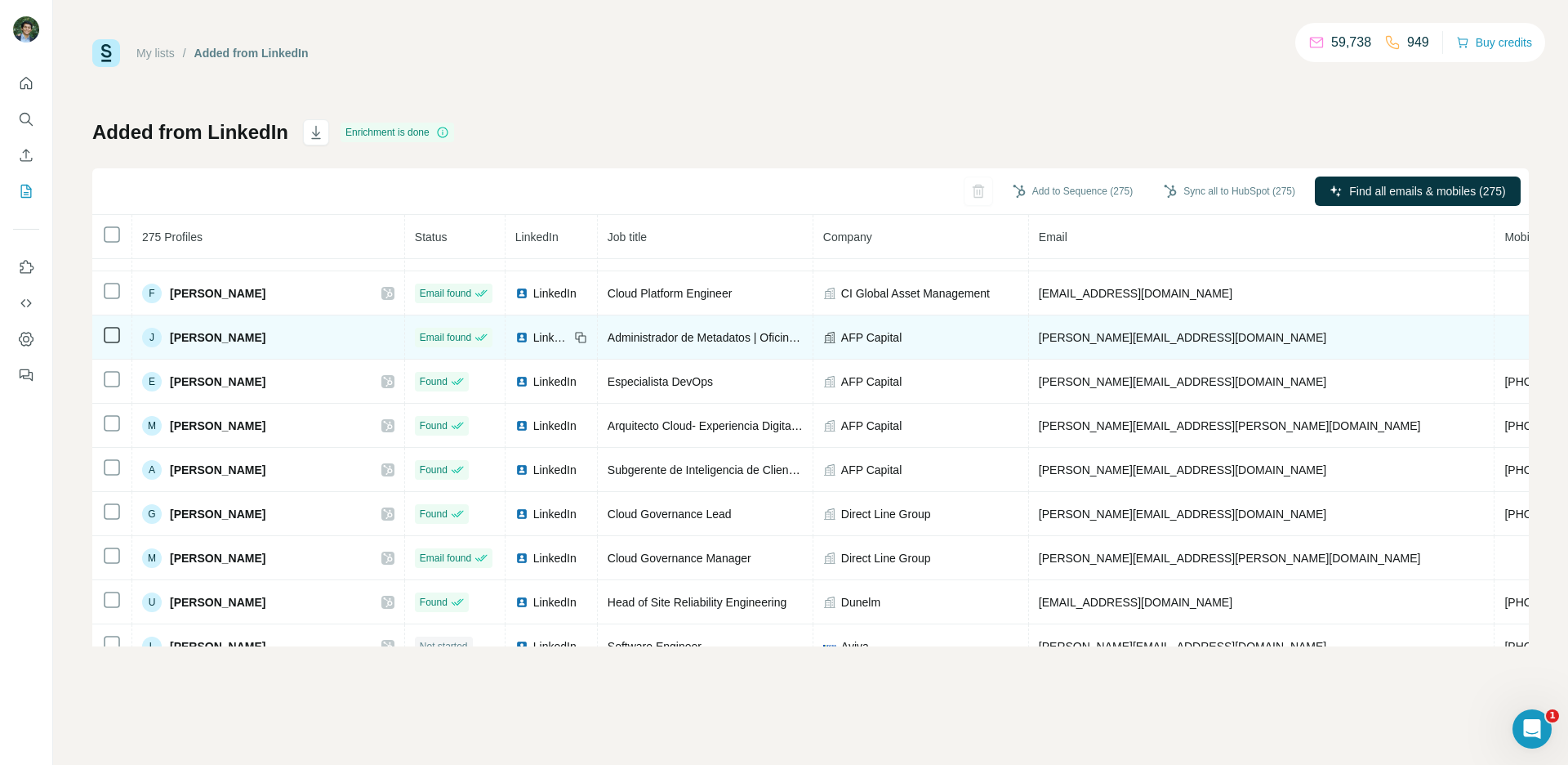
scroll to position [581, 0]
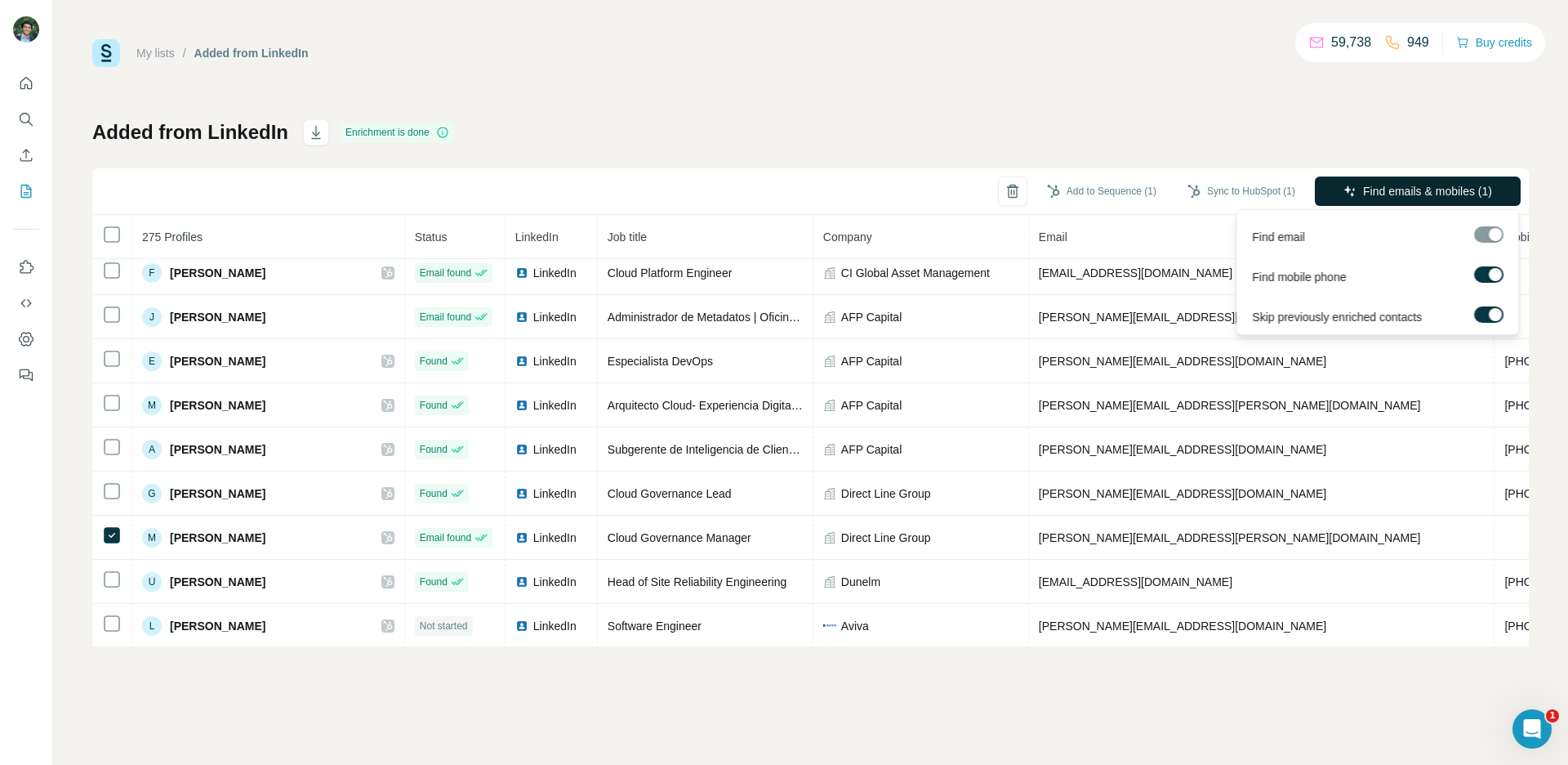
click at [1396, 187] on span "Find emails & mobiles (1)" at bounding box center [1428, 191] width 129 height 17
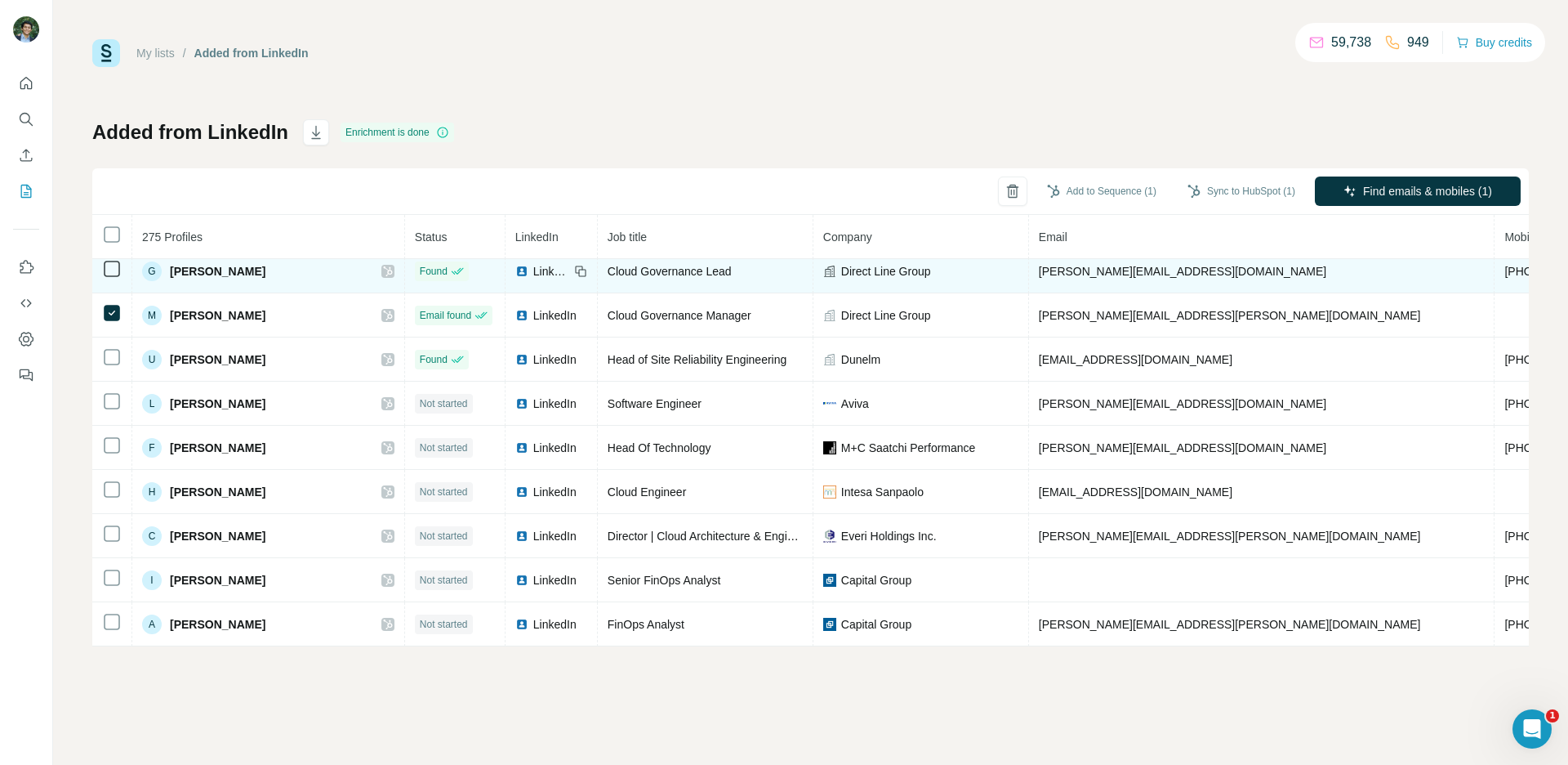
scroll to position [805, 0]
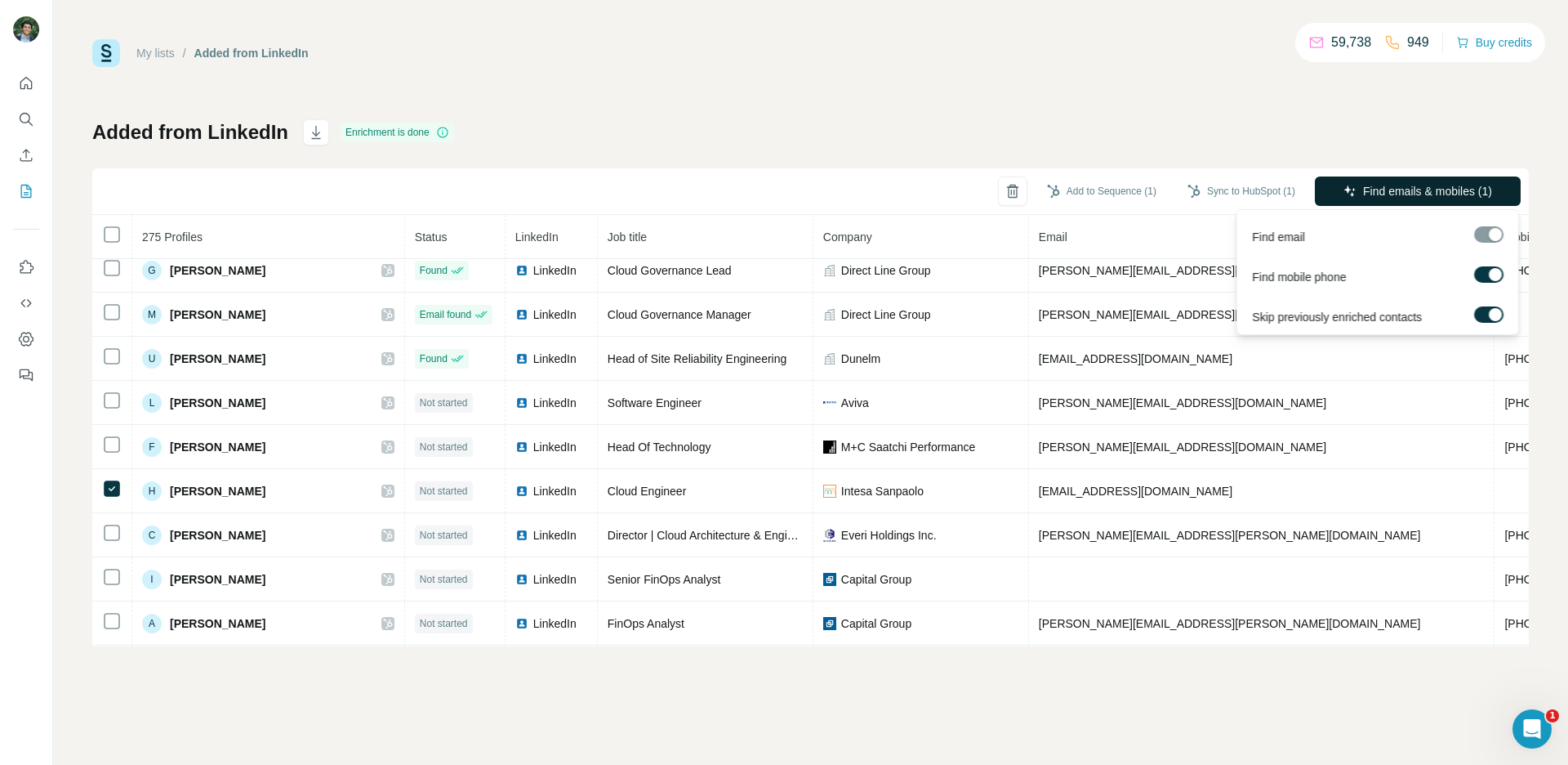
click at [1401, 193] on span "Find emails & mobiles (1)" at bounding box center [1428, 191] width 129 height 17
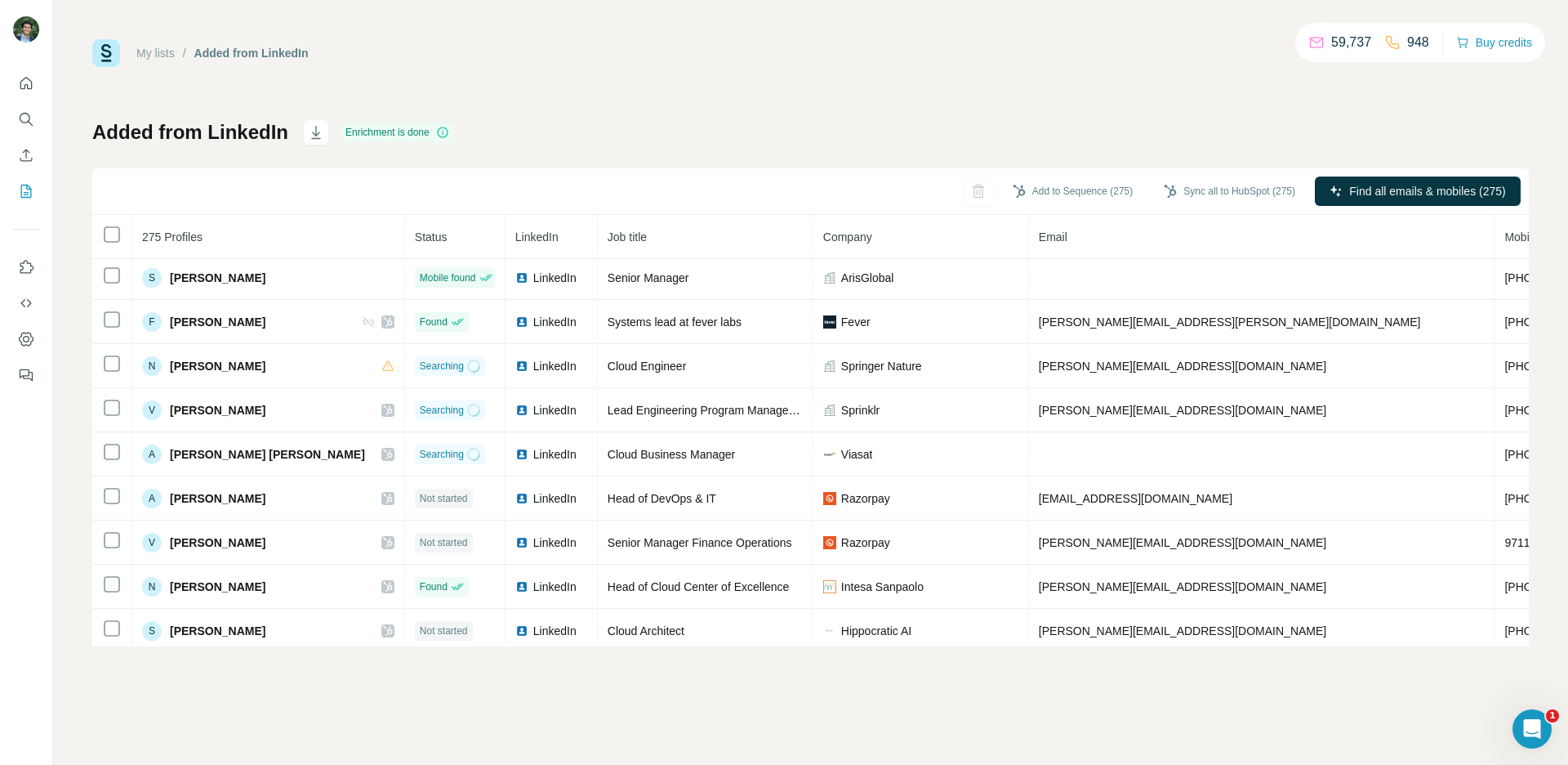
scroll to position [0, 0]
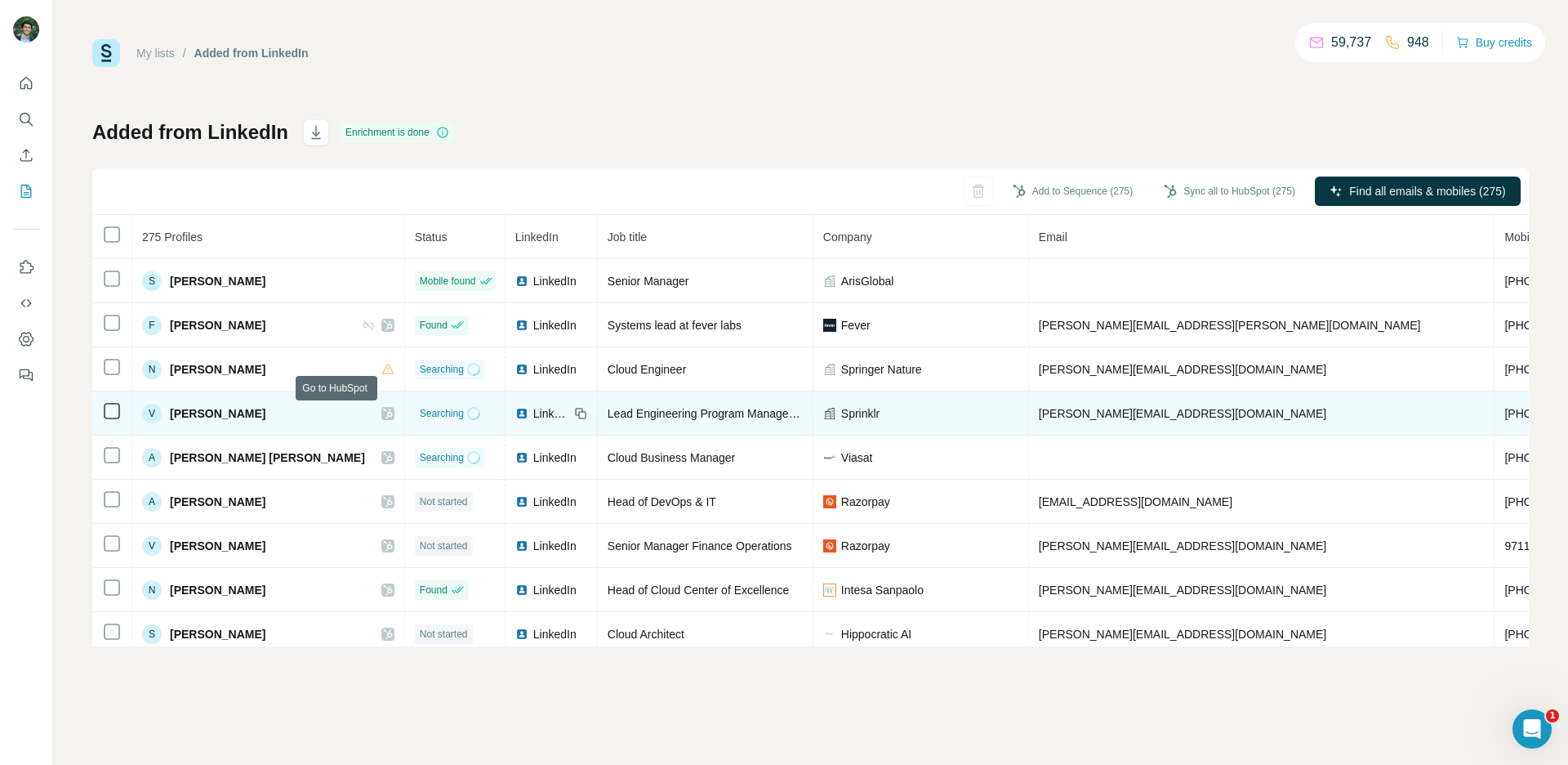
click at [383, 416] on icon at bounding box center [387, 413] width 10 height 13
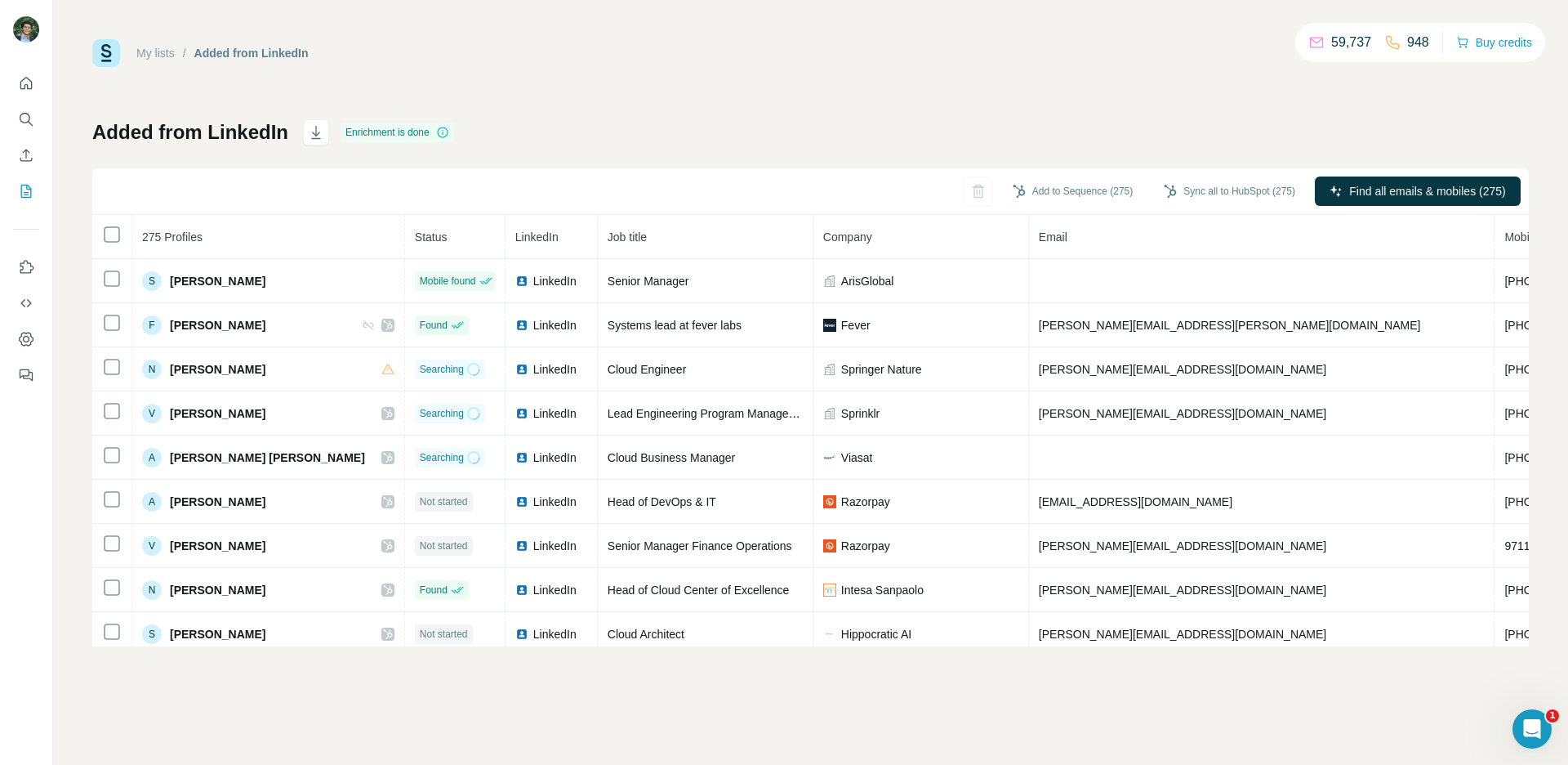
click at [567, 110] on div "My lists / Added from LinkedIn 59,737 948 Buy credits Added from LinkedIn Enric…" at bounding box center [810, 342] width 1437 height 607
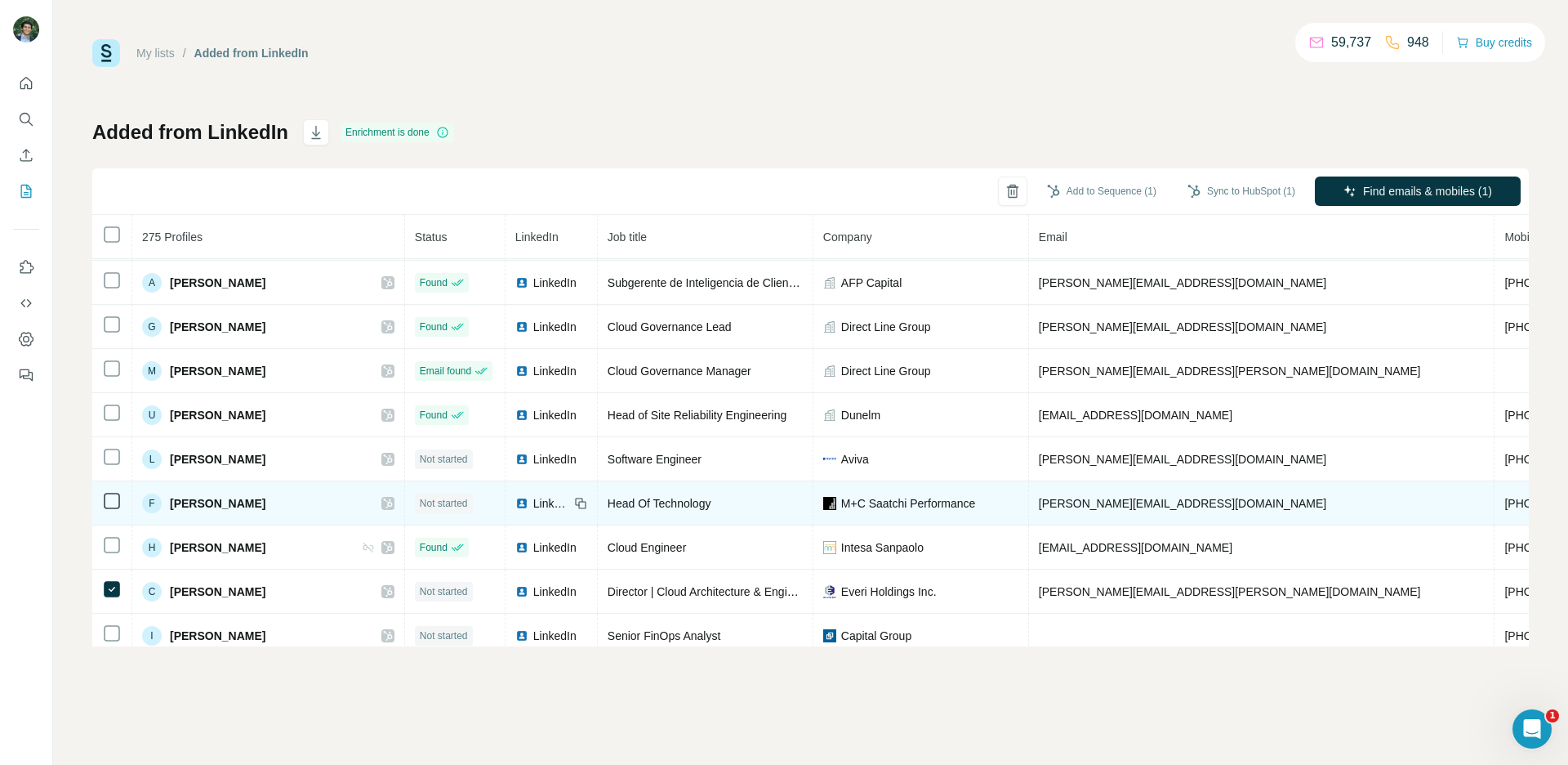
scroll to position [786, 0]
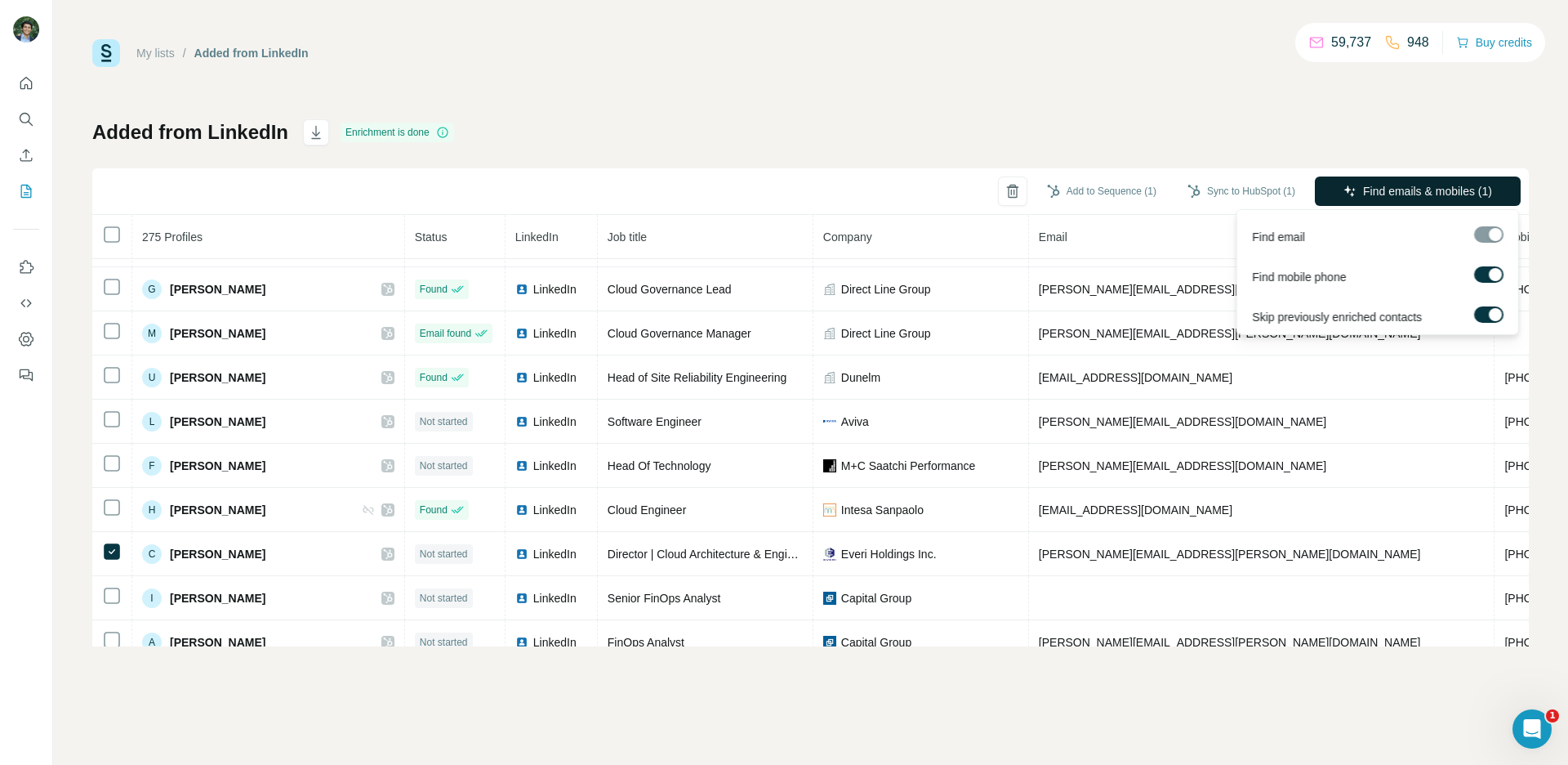
click at [1392, 184] on span "Find emails & mobiles (1)" at bounding box center [1428, 191] width 129 height 17
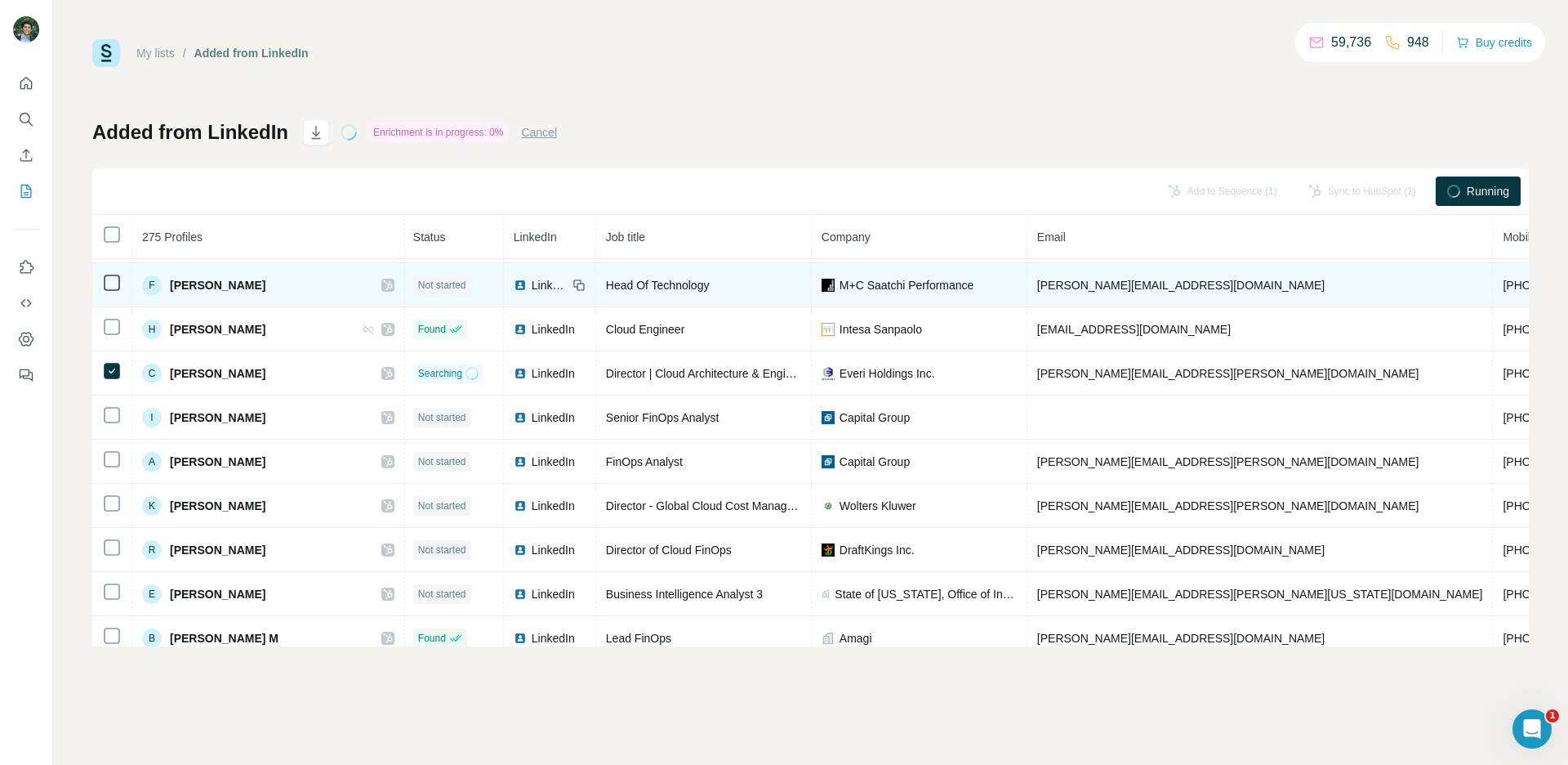
scroll to position [979, 2]
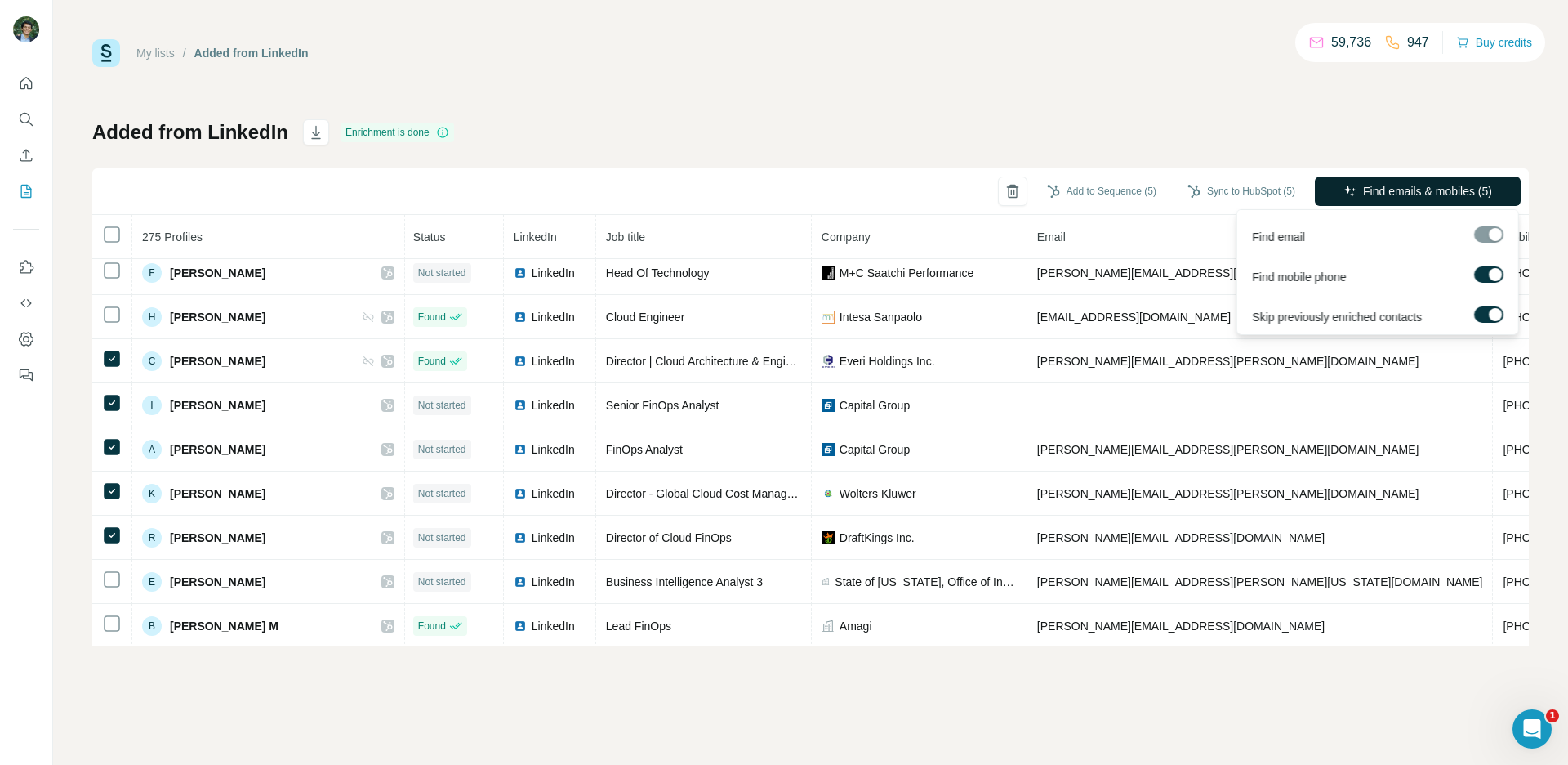
click at [1387, 185] on span "Find emails & mobiles (5)" at bounding box center [1428, 191] width 129 height 17
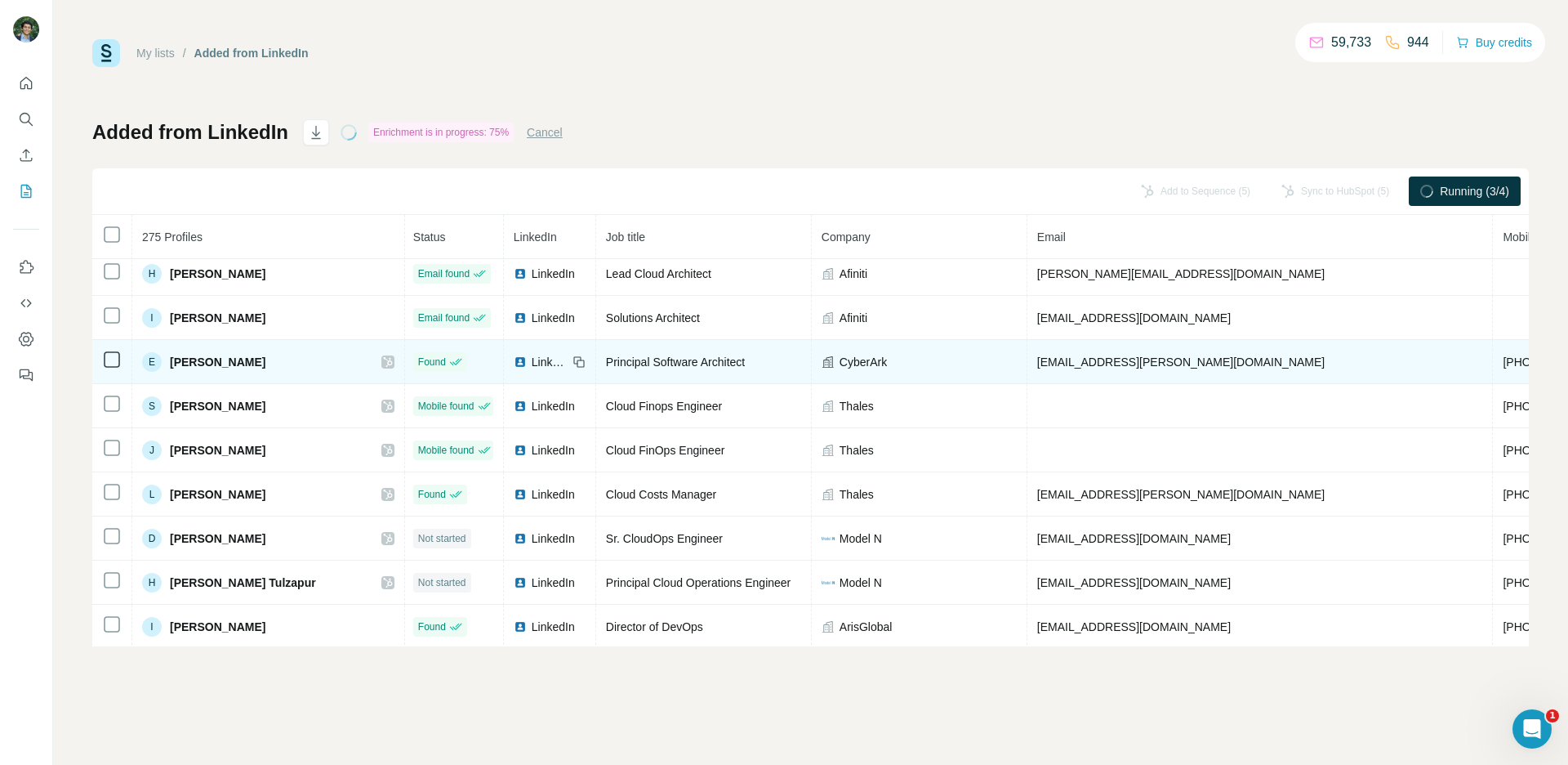
scroll to position [1376, 2]
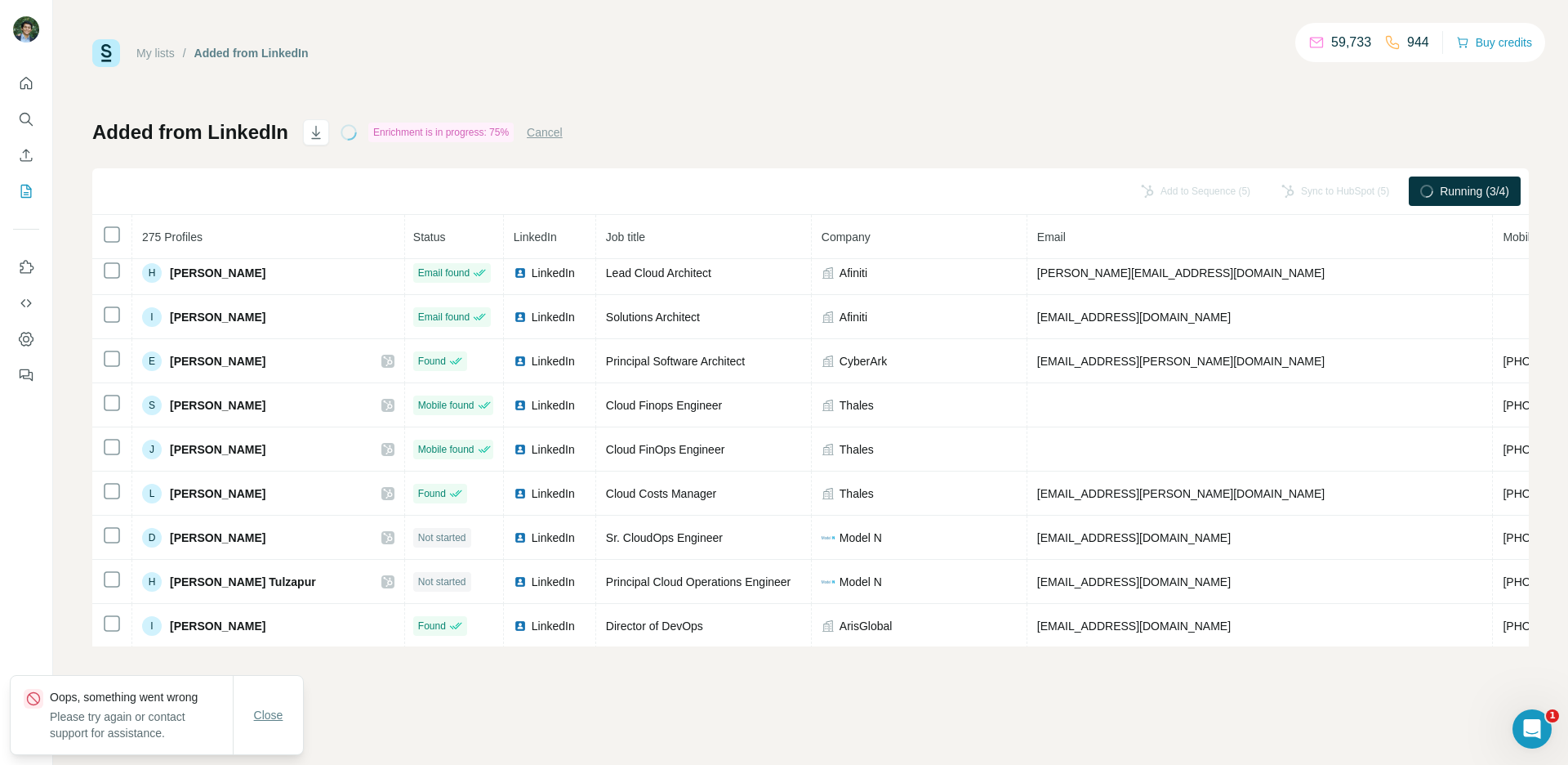
click at [273, 710] on span "Close" at bounding box center [268, 715] width 29 height 17
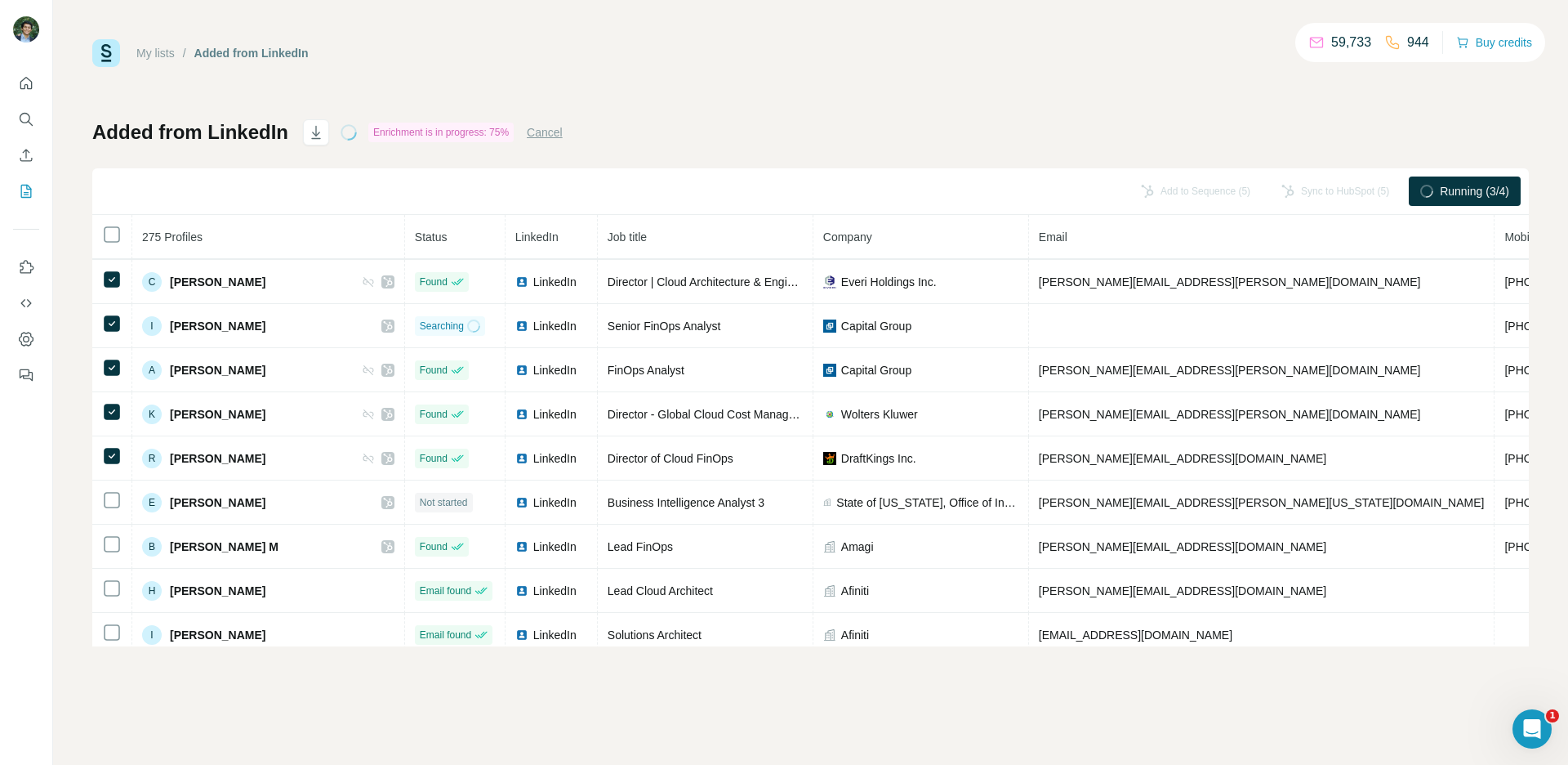
scroll to position [1059, 0]
click at [704, 145] on div "Added from LinkedIn Enrichment is in progress: 75% Cancel Add to Sequence (5) S…" at bounding box center [810, 382] width 1437 height 527
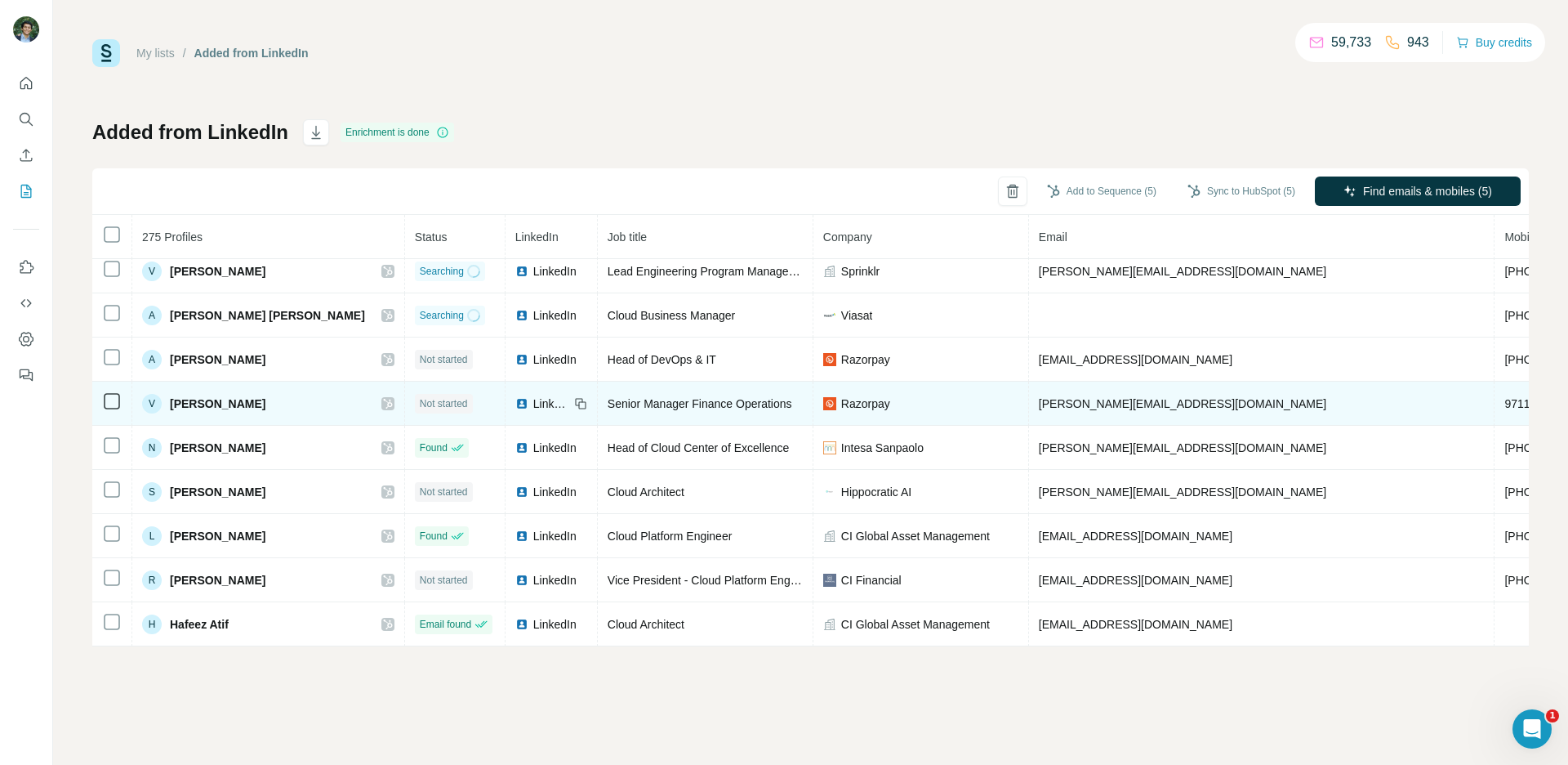
scroll to position [0, 0]
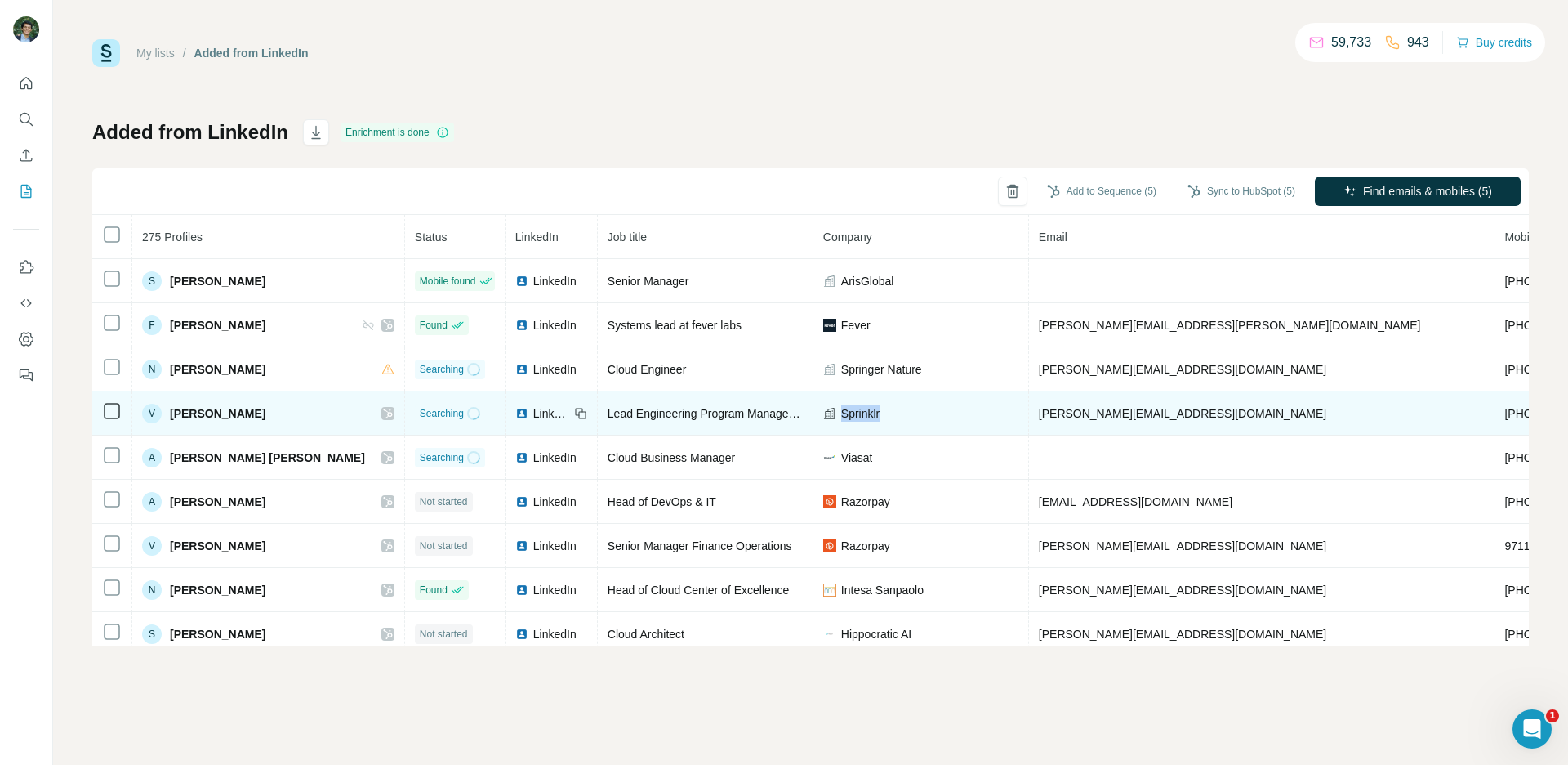
drag, startPoint x: 836, startPoint y: 416, endPoint x: 792, endPoint y: 419, distance: 44.1
click at [823, 419] on div "Sprinklr" at bounding box center [920, 413] width 195 height 17
click at [866, 410] on div "Sprinklr" at bounding box center [920, 413] width 195 height 17
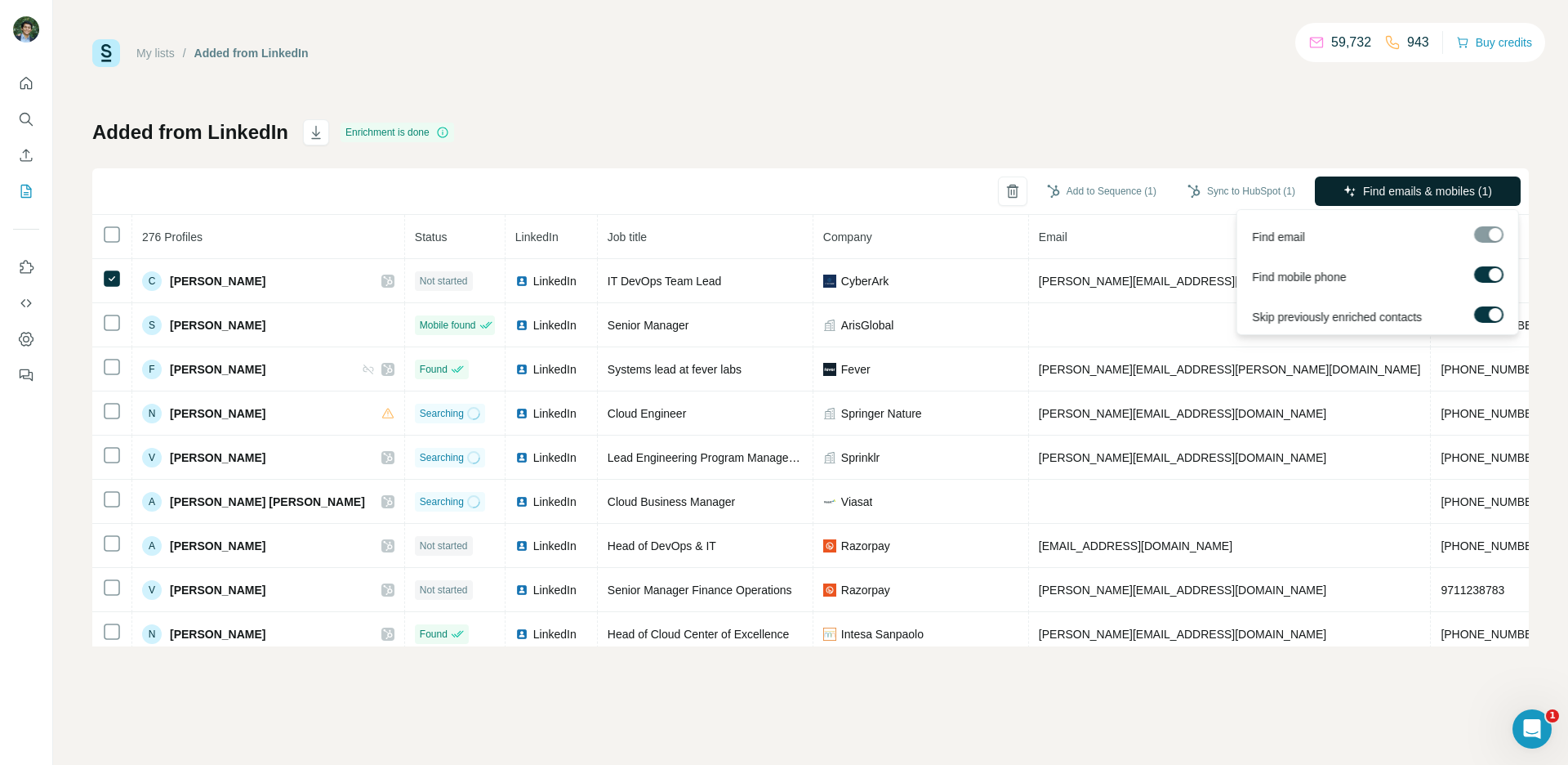
click at [1385, 193] on span "Find emails & mobiles (1)" at bounding box center [1428, 191] width 129 height 17
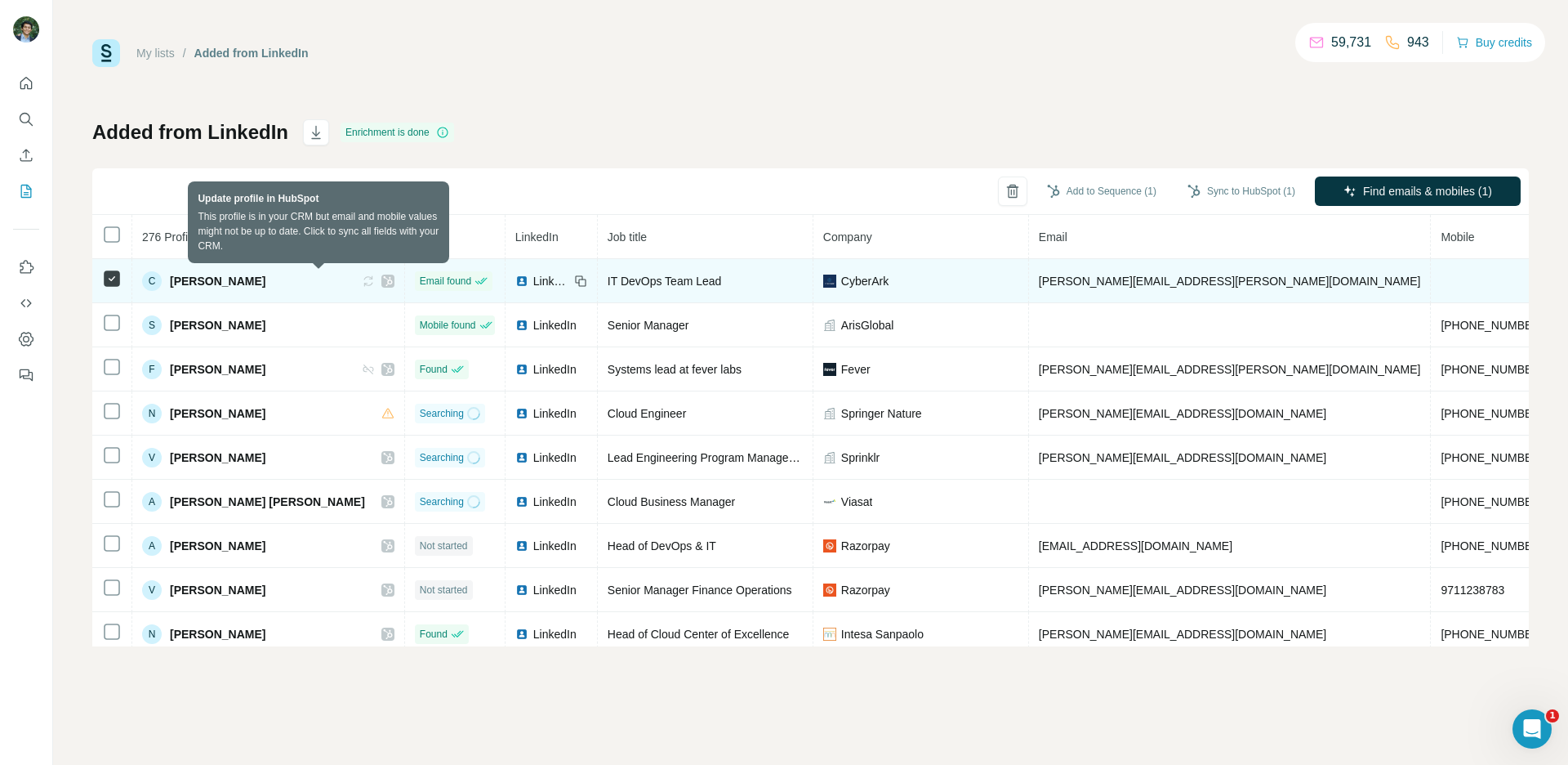
click at [362, 285] on icon at bounding box center [368, 281] width 13 height 13
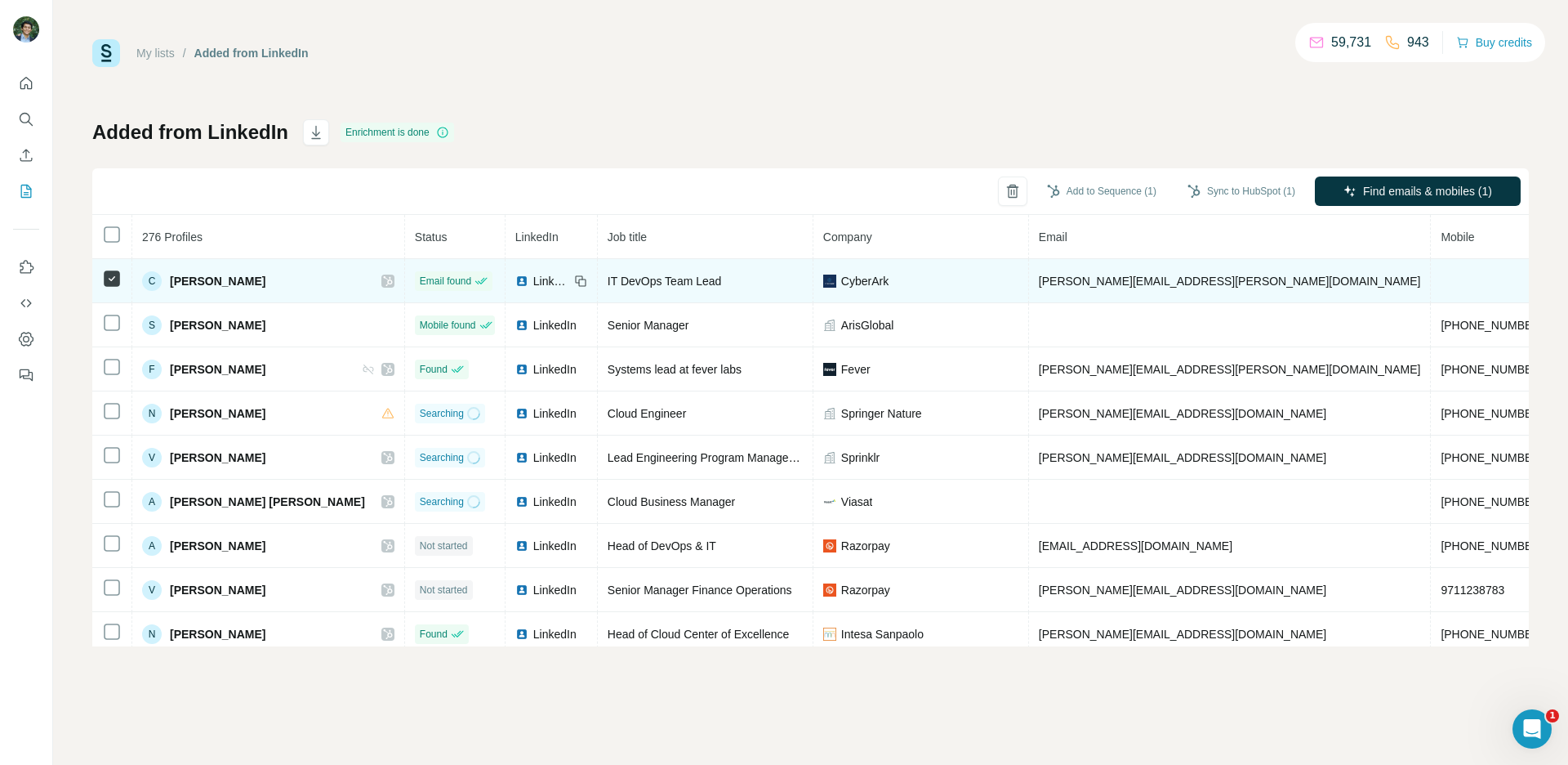
click at [383, 280] on icon at bounding box center [387, 281] width 10 height 13
